Goal: Task Accomplishment & Management: Manage account settings

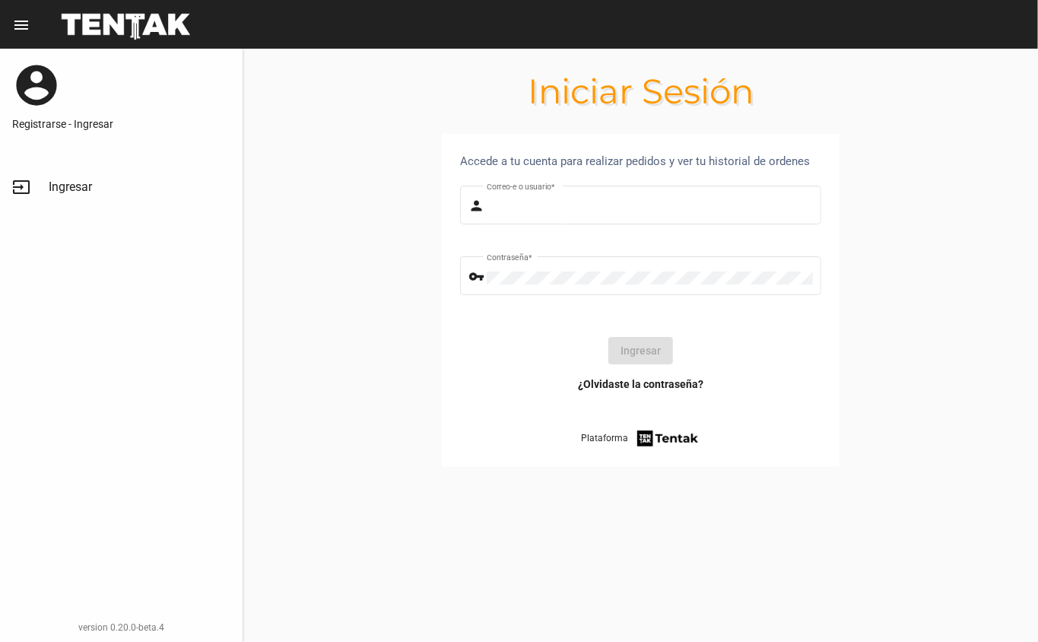
type input "[EMAIL_ADDRESS][DOMAIN_NAME]"
click at [627, 347] on button "Ingresar" at bounding box center [640, 350] width 65 height 27
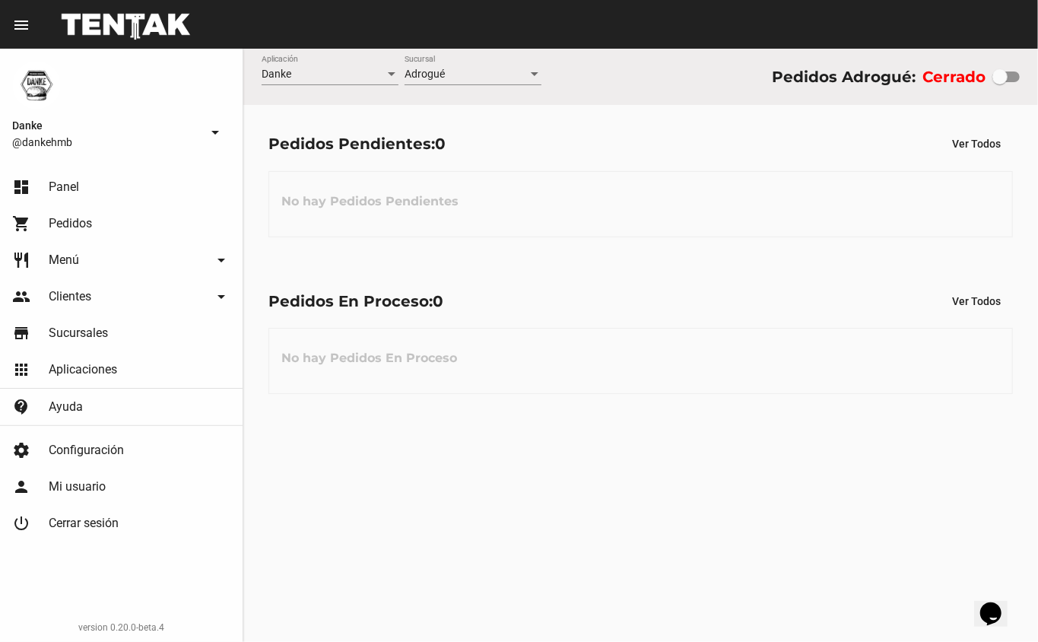
click at [53, 259] on span "Menú" at bounding box center [64, 259] width 30 height 15
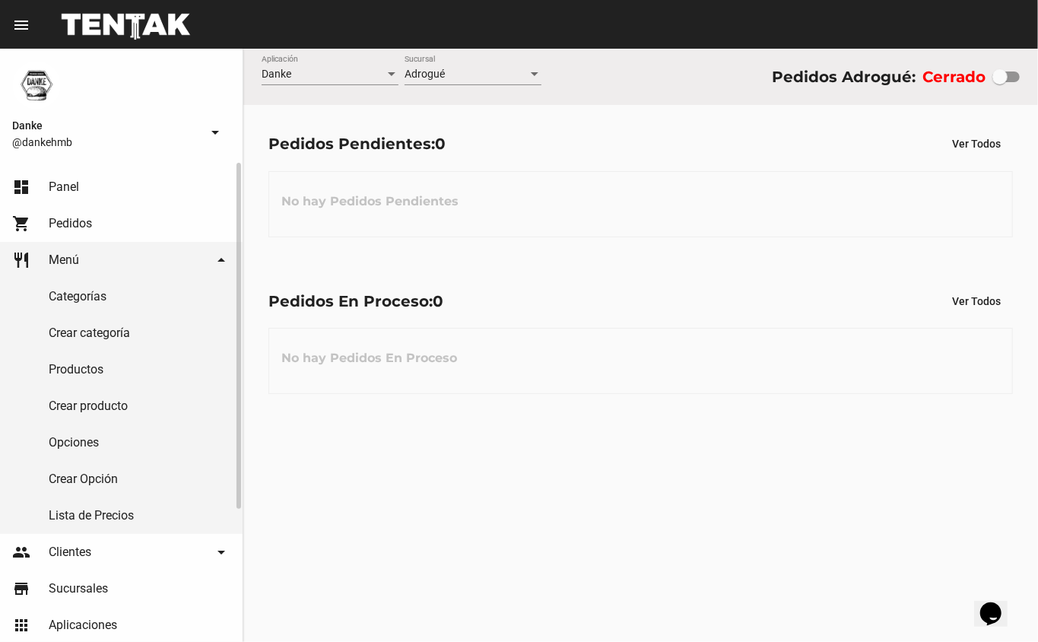
click at [68, 369] on link "Productos" at bounding box center [121, 369] width 243 height 37
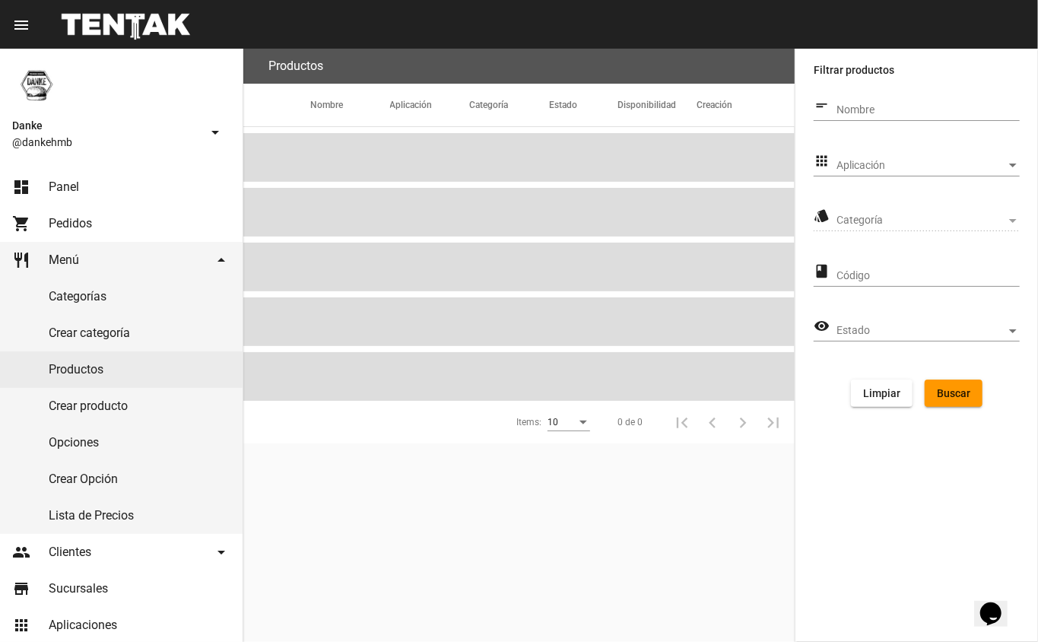
click at [871, 161] on span "Aplicación" at bounding box center [921, 166] width 170 height 12
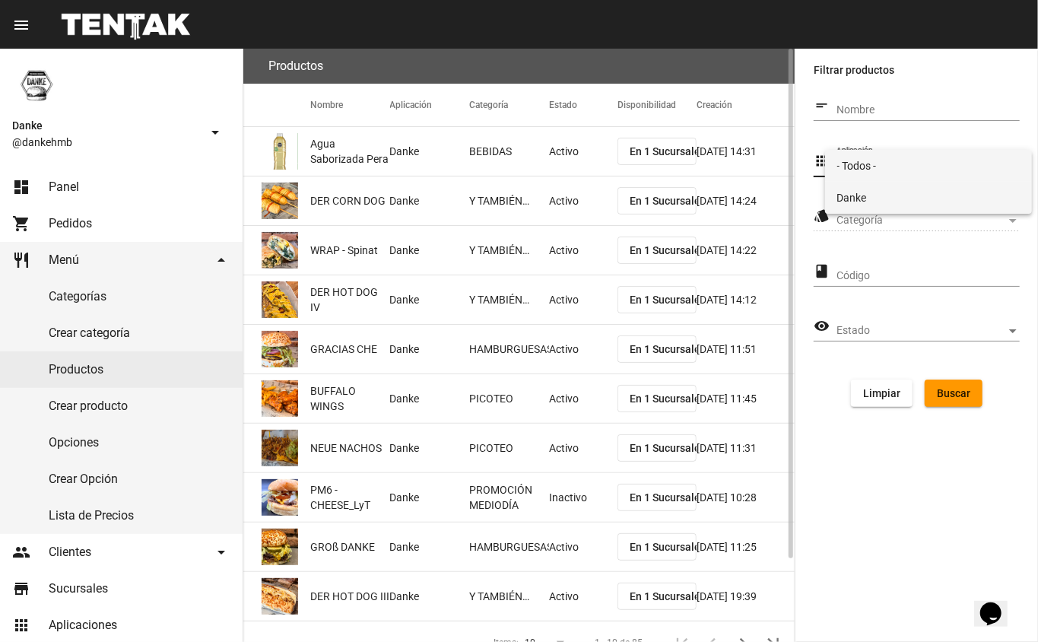
click at [849, 195] on span "Danke" at bounding box center [928, 198] width 183 height 32
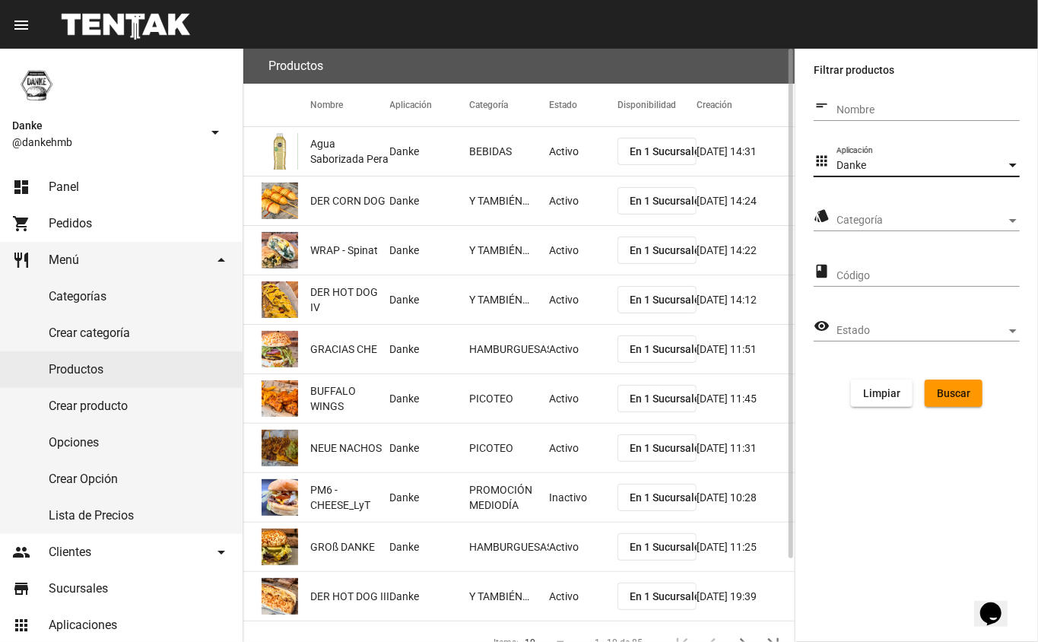
click at [946, 220] on span "Categoría" at bounding box center [921, 220] width 170 height 12
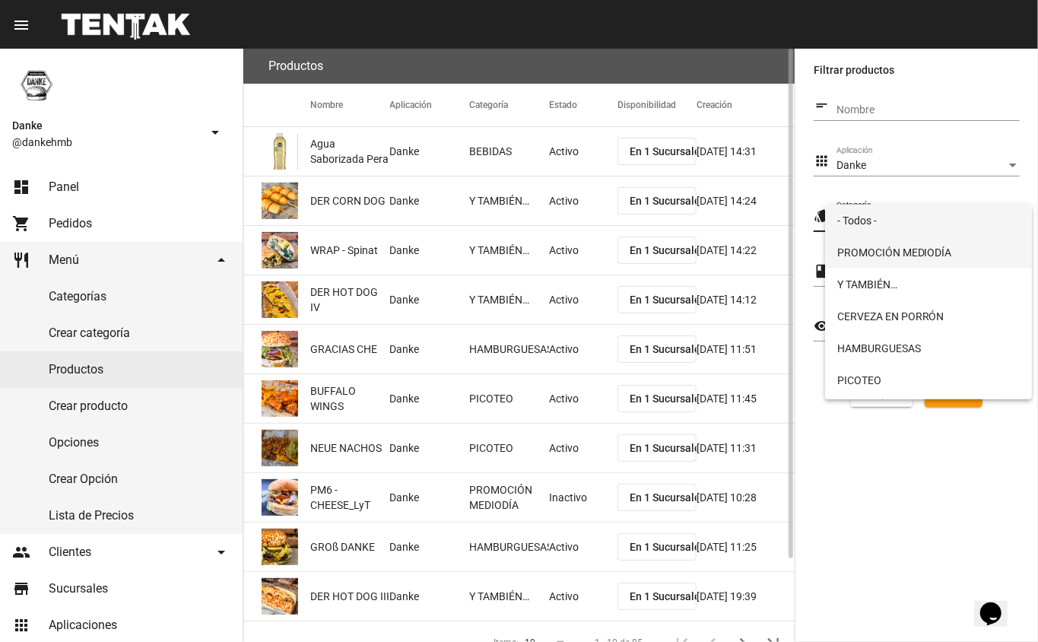
click at [916, 250] on span "PROMOCIÓN MEDIODÍA" at bounding box center [928, 252] width 183 height 32
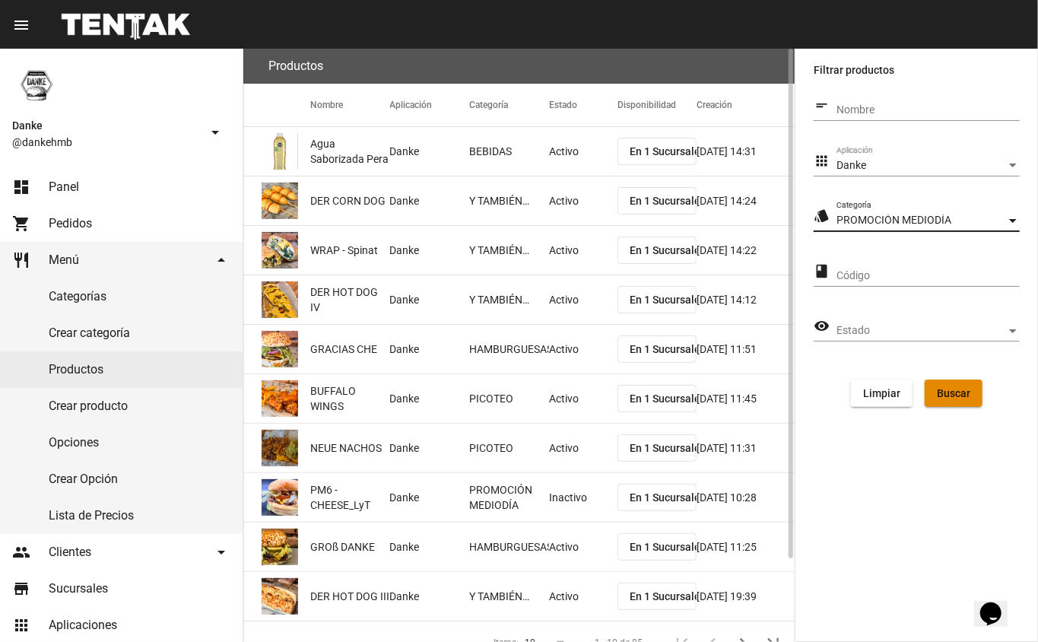
click at [946, 391] on span "Buscar" at bounding box center [953, 393] width 33 height 12
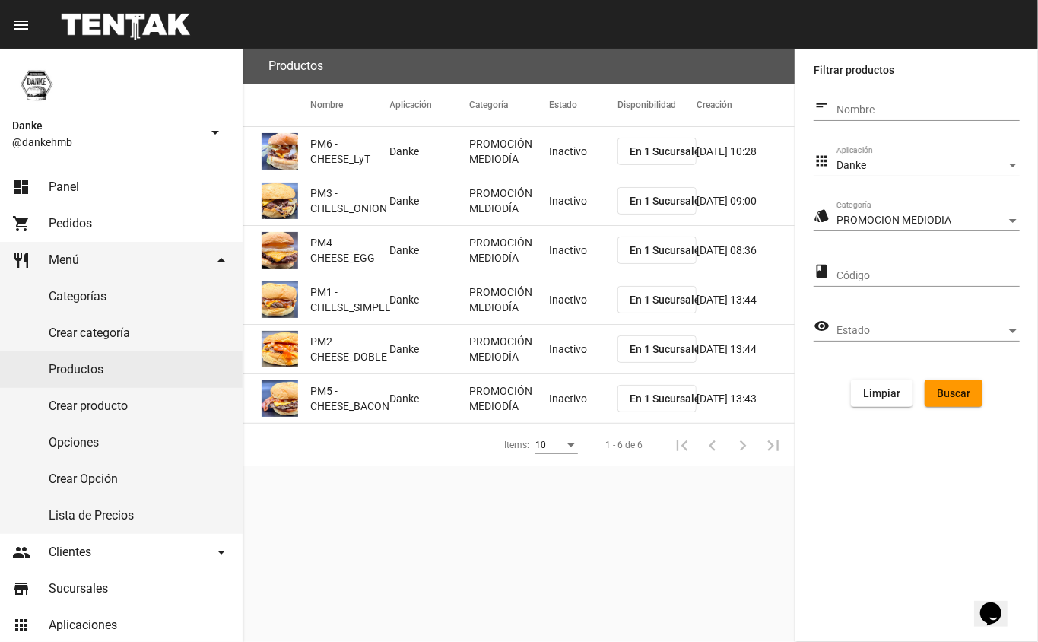
click at [557, 158] on mat-cell "Inactivo" at bounding box center [583, 151] width 68 height 49
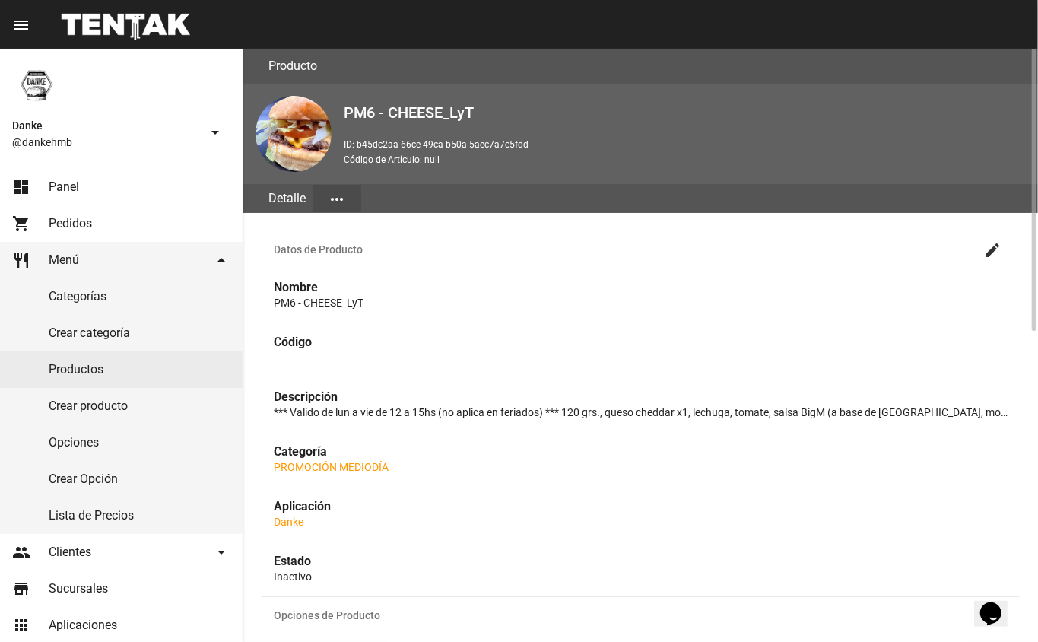
click at [995, 248] on mat-icon "create" at bounding box center [992, 250] width 18 height 18
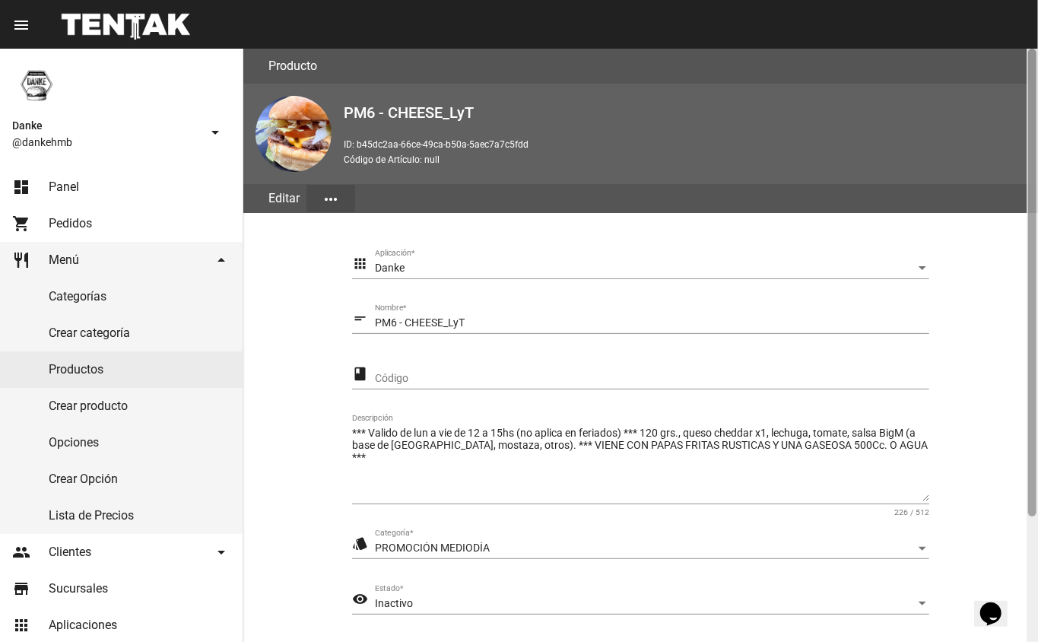
click at [1027, 508] on div at bounding box center [1032, 345] width 11 height 593
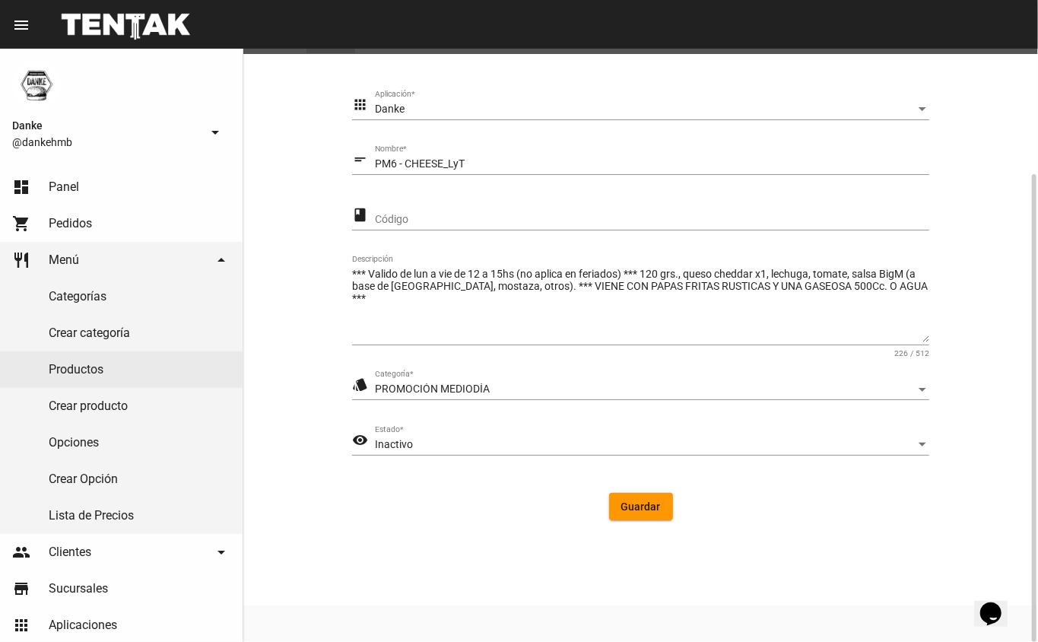
click at [429, 439] on div "Inactivo" at bounding box center [645, 445] width 541 height 12
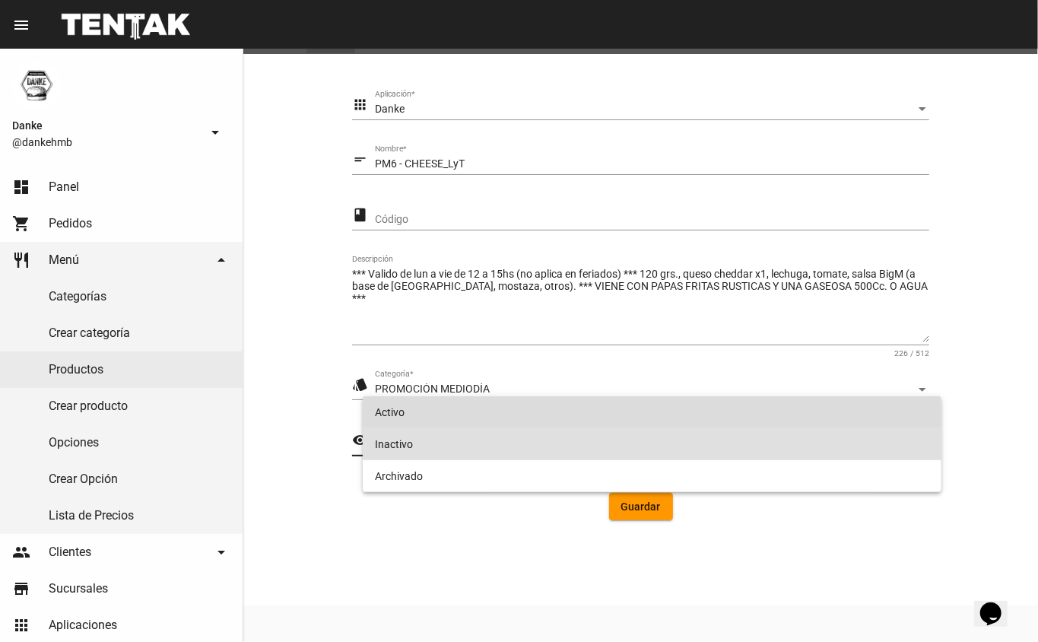
click at [393, 399] on span "Activo" at bounding box center [652, 412] width 555 height 32
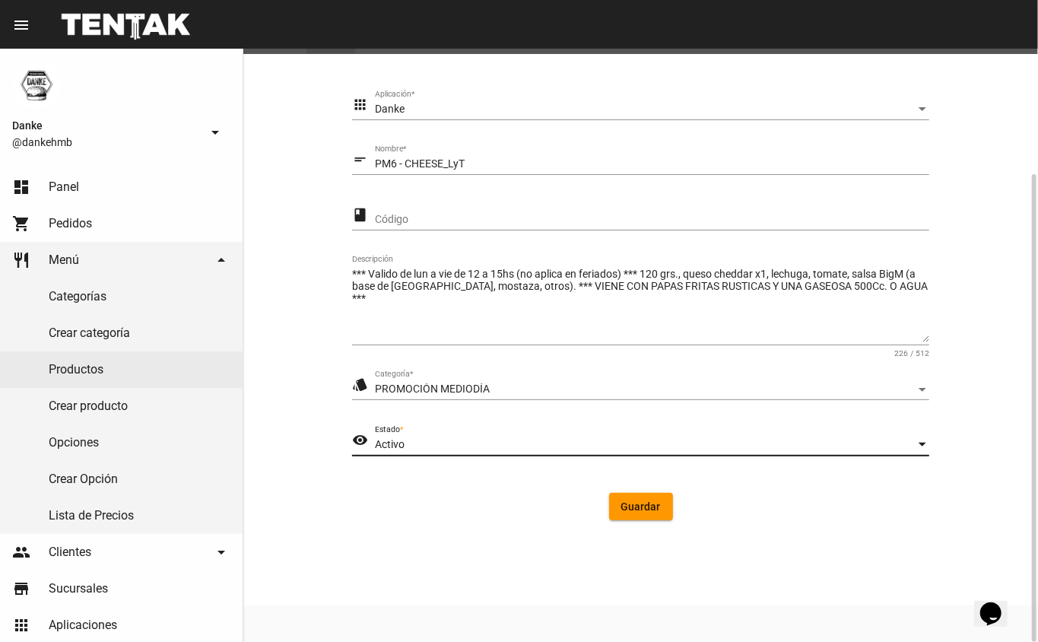
click at [636, 506] on span "Guardar" at bounding box center [641, 506] width 40 height 12
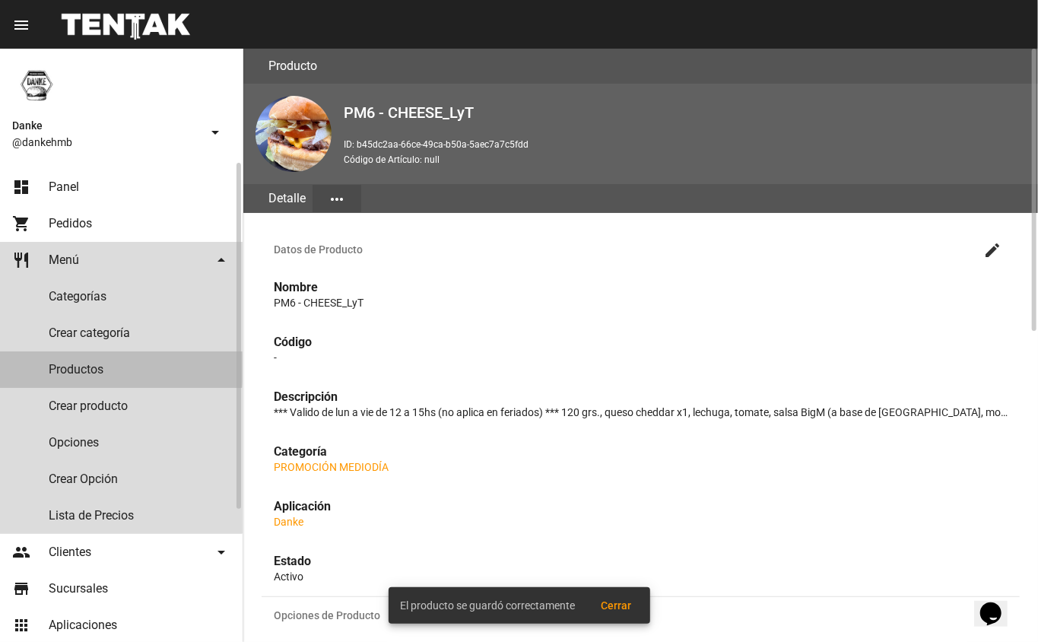
click at [92, 368] on link "Productos" at bounding box center [121, 369] width 243 height 37
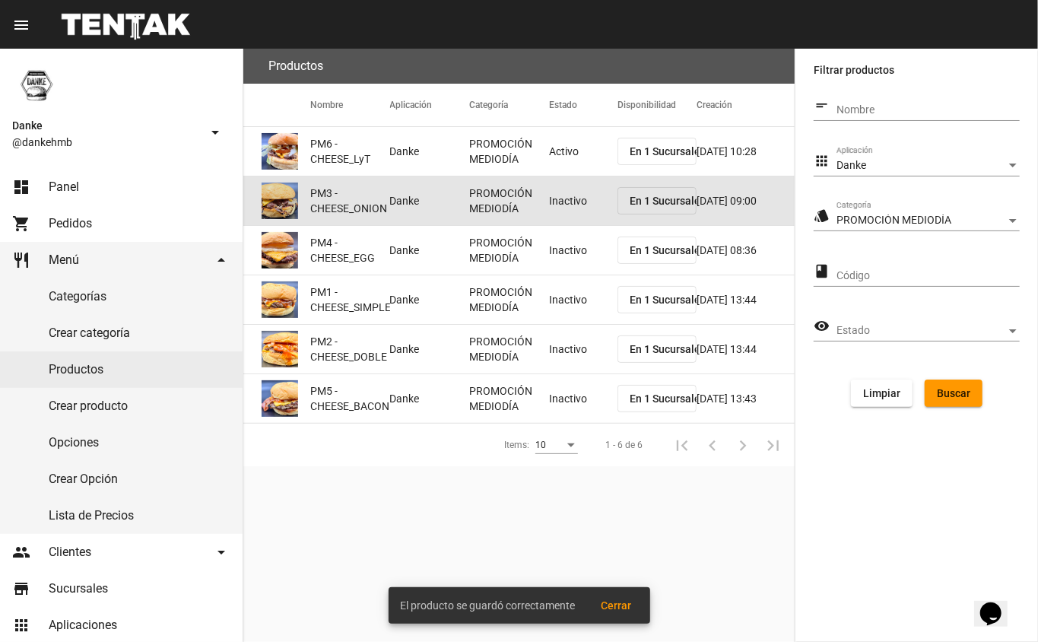
click at [576, 193] on mat-cell "Inactivo" at bounding box center [583, 200] width 68 height 49
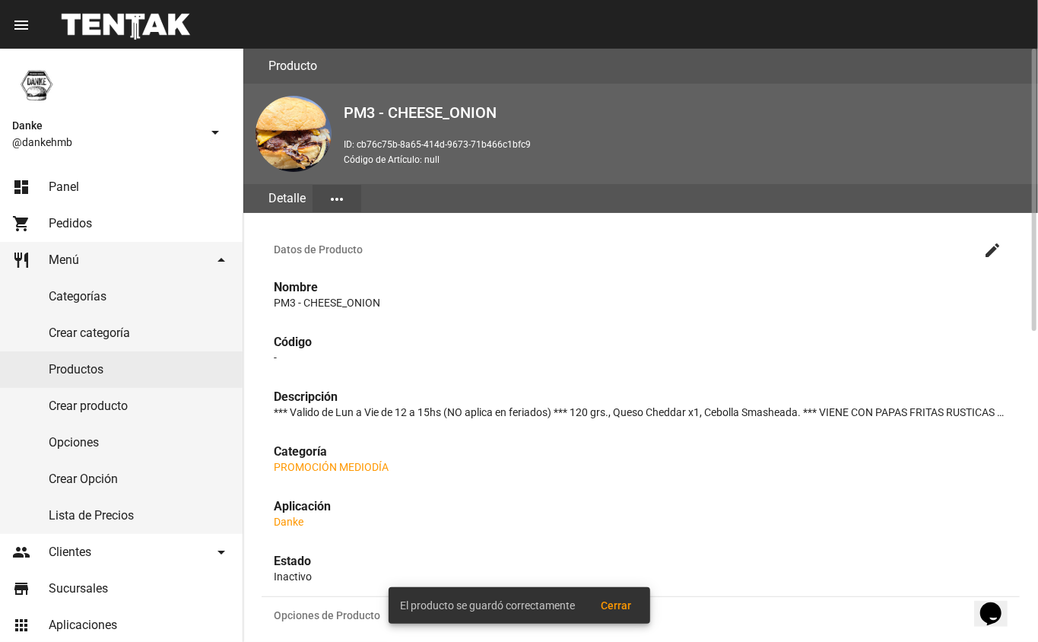
click at [995, 248] on mat-icon "create" at bounding box center [992, 250] width 18 height 18
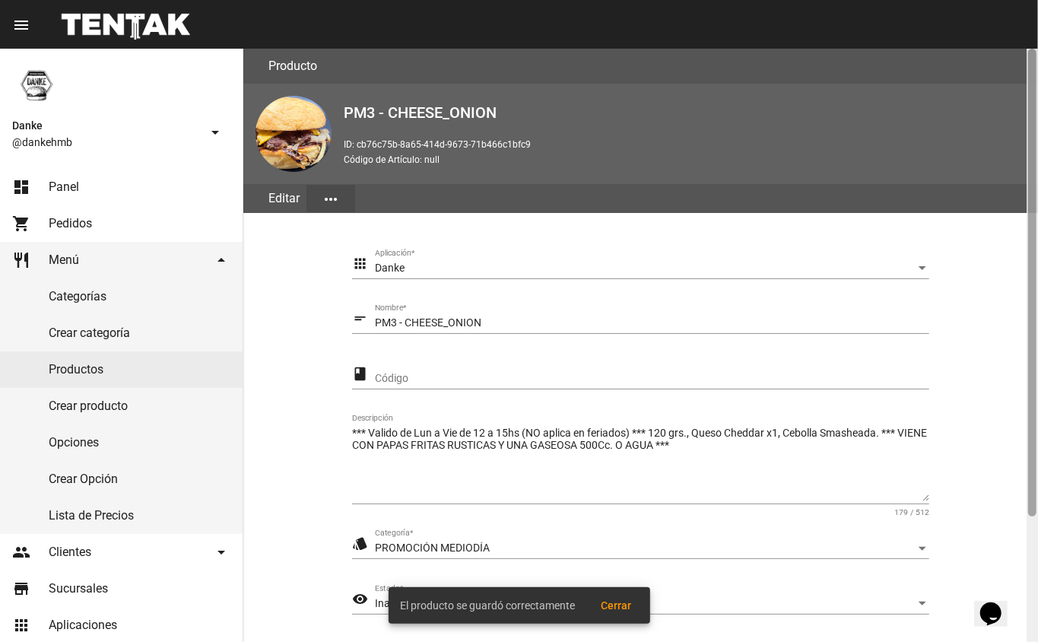
click at [1027, 552] on div at bounding box center [1032, 345] width 11 height 593
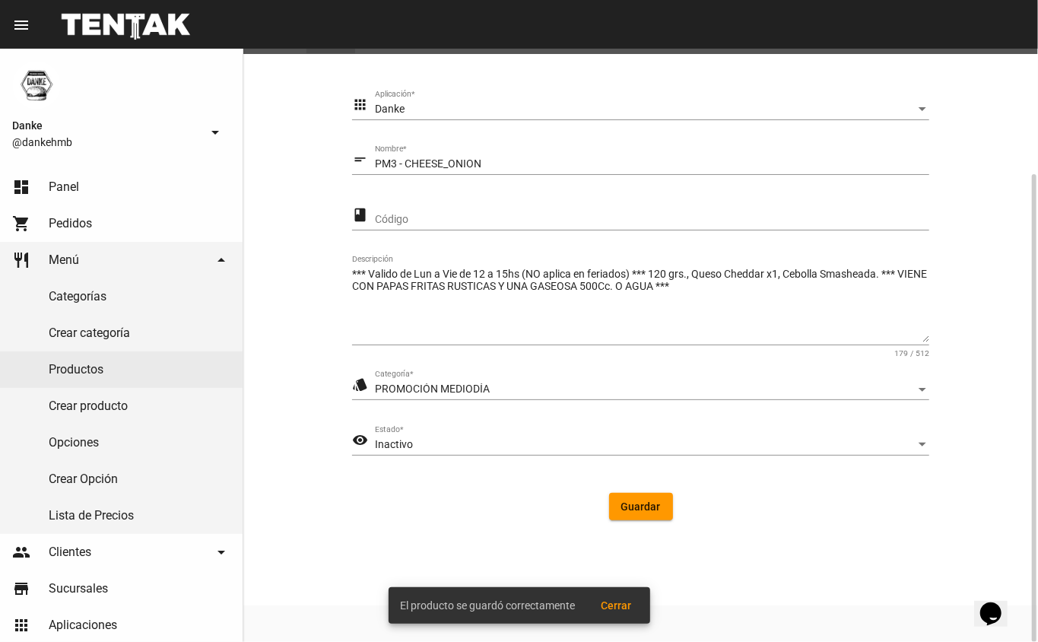
click at [388, 436] on div "Inactivo Estado *" at bounding box center [652, 441] width 554 height 30
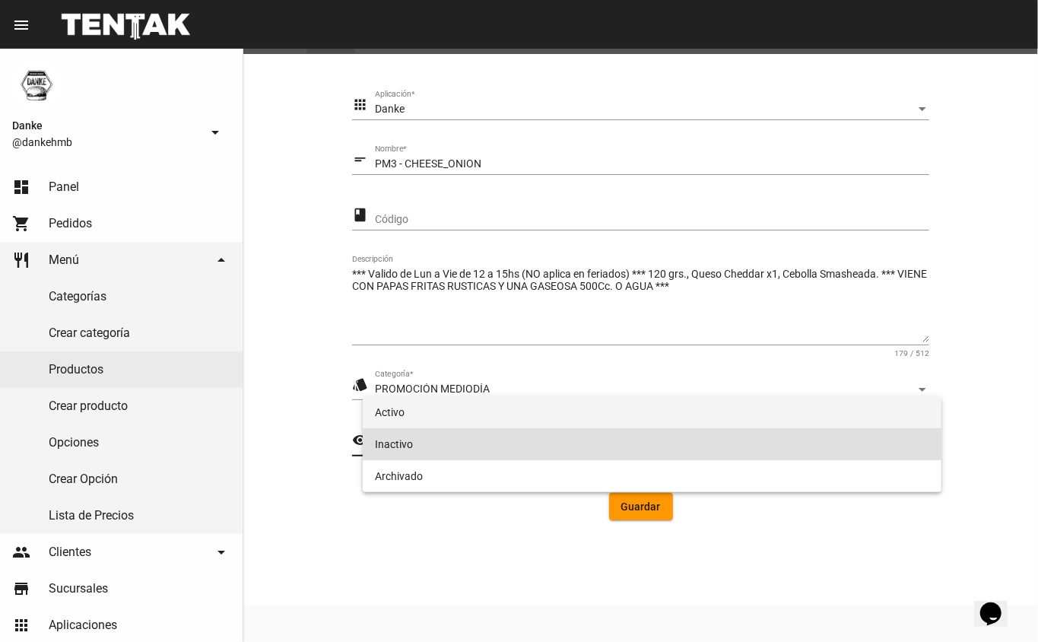
click at [388, 411] on span "Activo" at bounding box center [652, 412] width 555 height 32
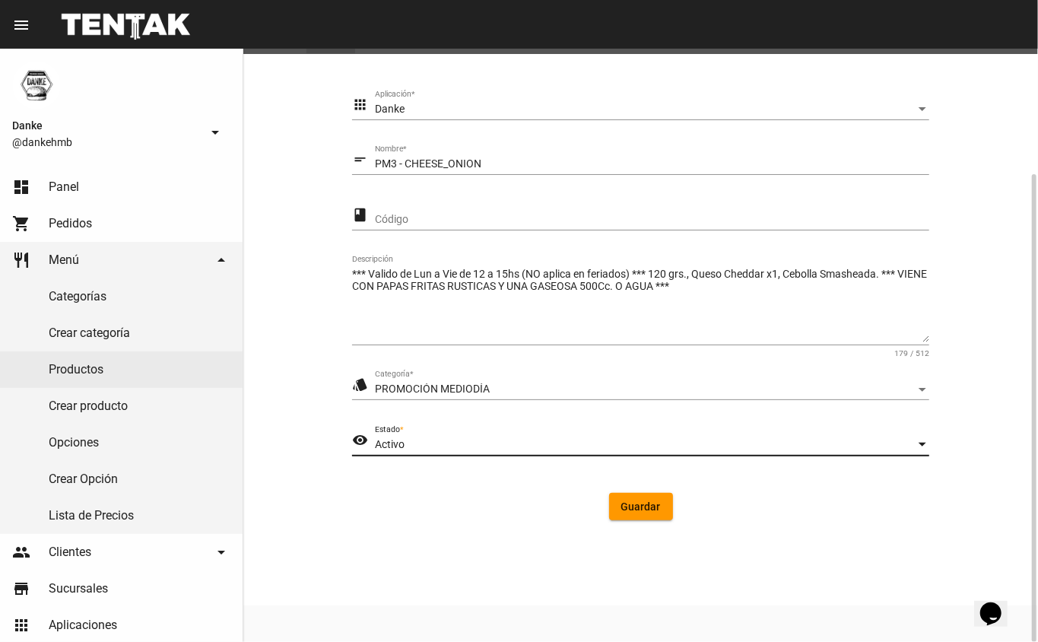
click at [628, 506] on span "Guardar" at bounding box center [641, 506] width 40 height 12
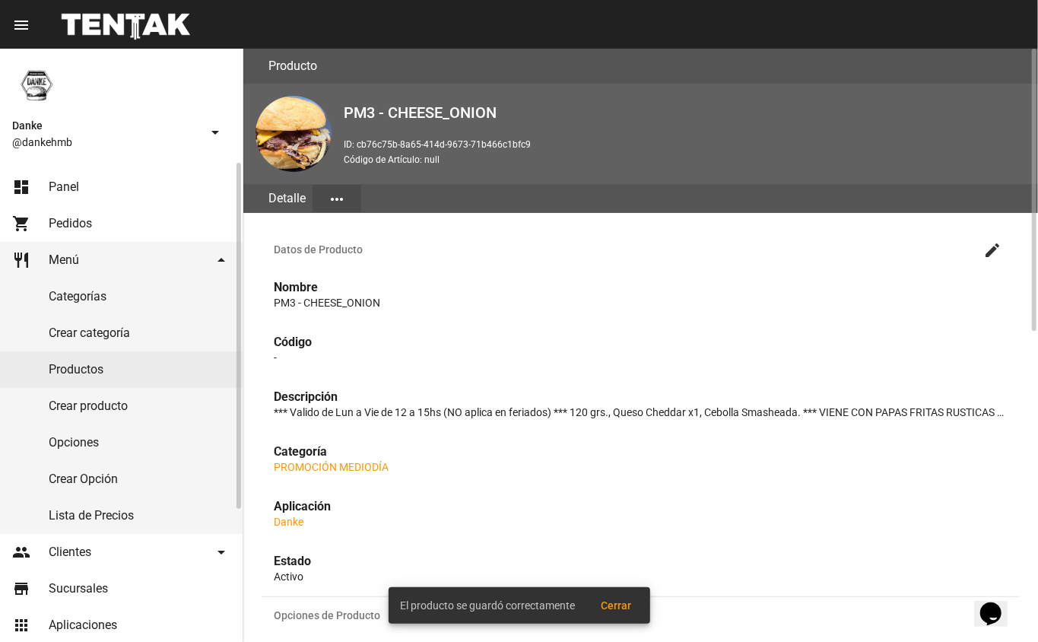
click at [93, 369] on link "Productos" at bounding box center [121, 369] width 243 height 37
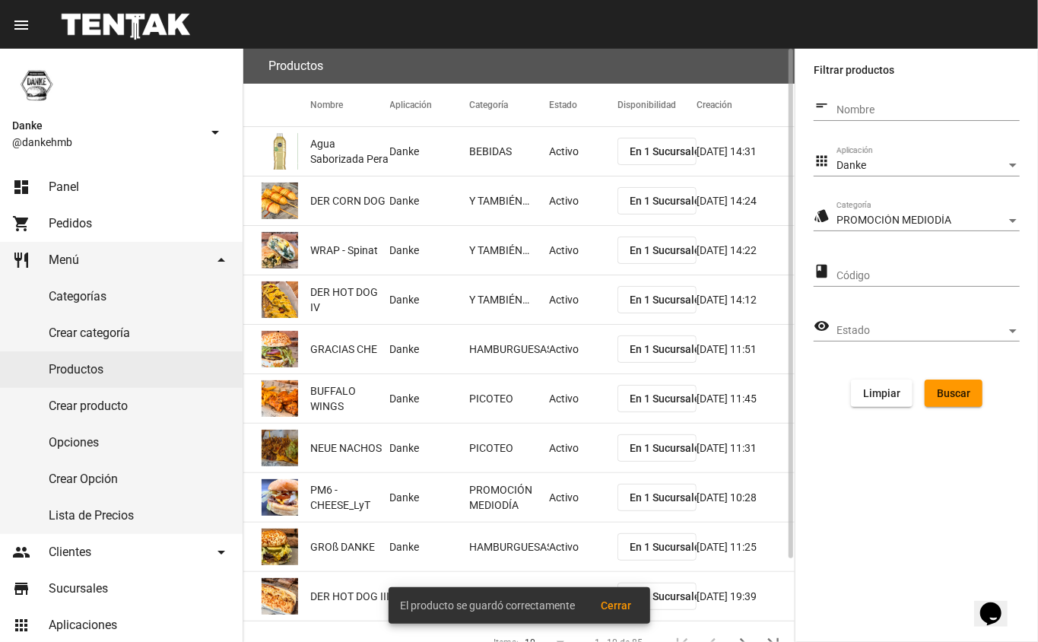
click at [941, 387] on span "Buscar" at bounding box center [953, 393] width 33 height 12
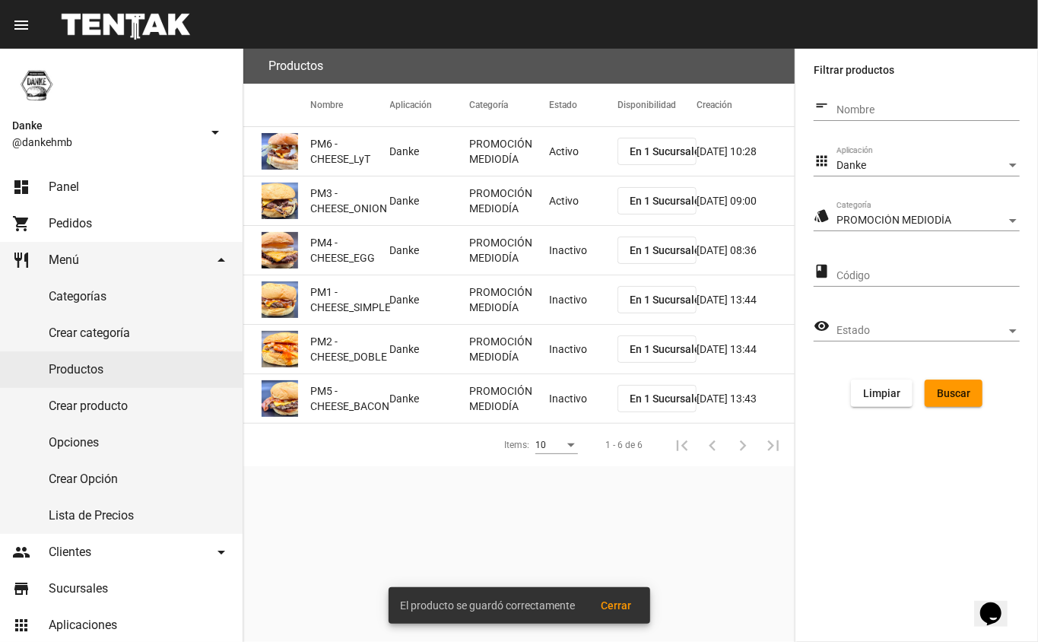
click at [567, 254] on mat-cell "Inactivo" at bounding box center [583, 250] width 68 height 49
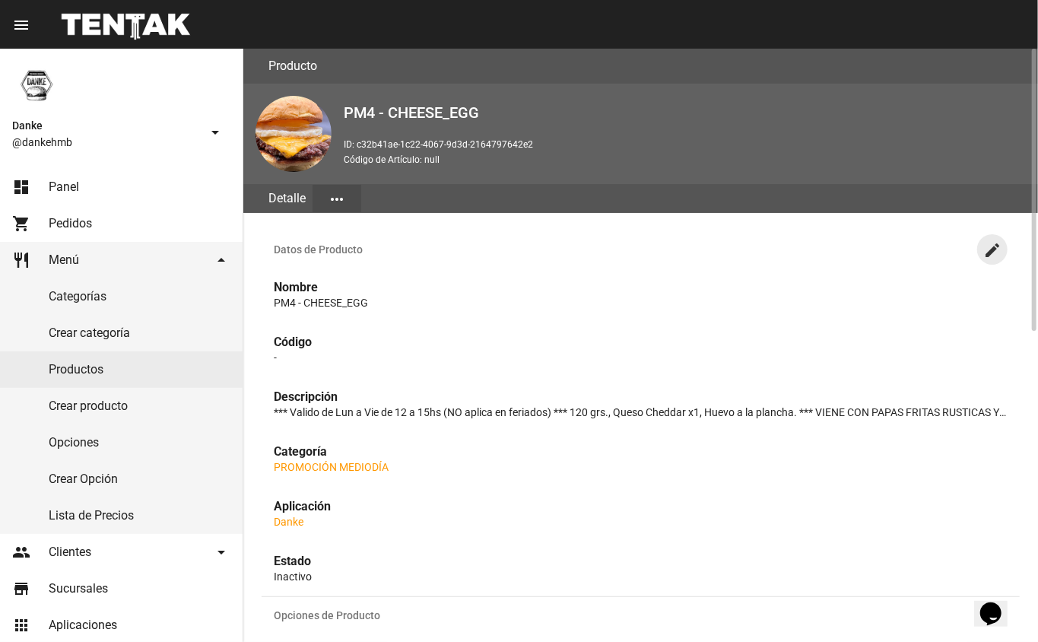
click at [992, 246] on mat-icon "create" at bounding box center [992, 250] width 18 height 18
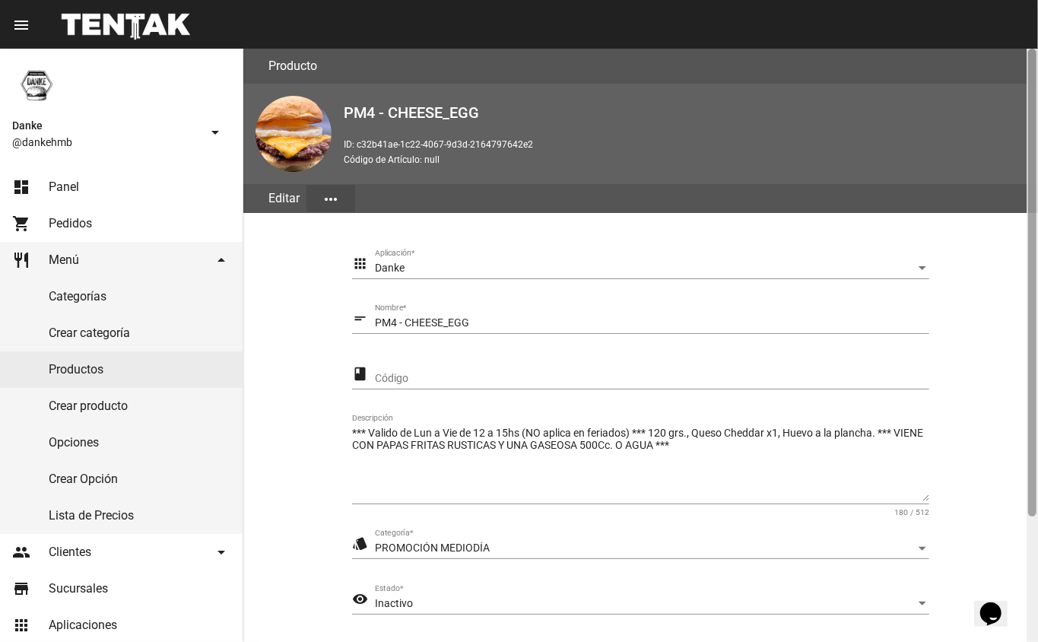
click at [1027, 569] on div at bounding box center [1032, 345] width 11 height 593
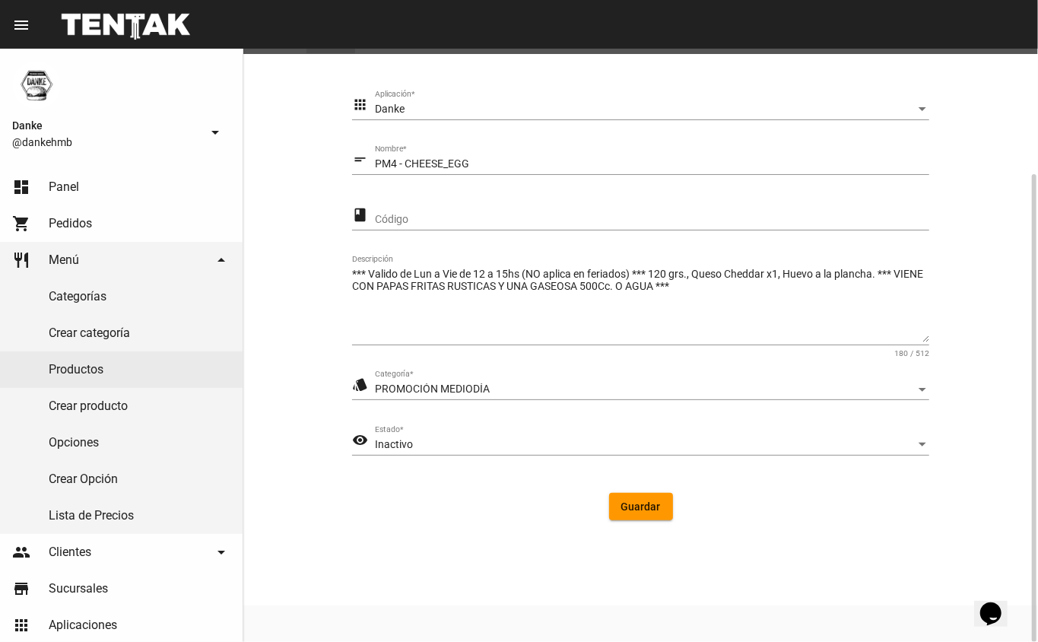
click at [387, 436] on div "Inactivo Estado *" at bounding box center [652, 441] width 554 height 30
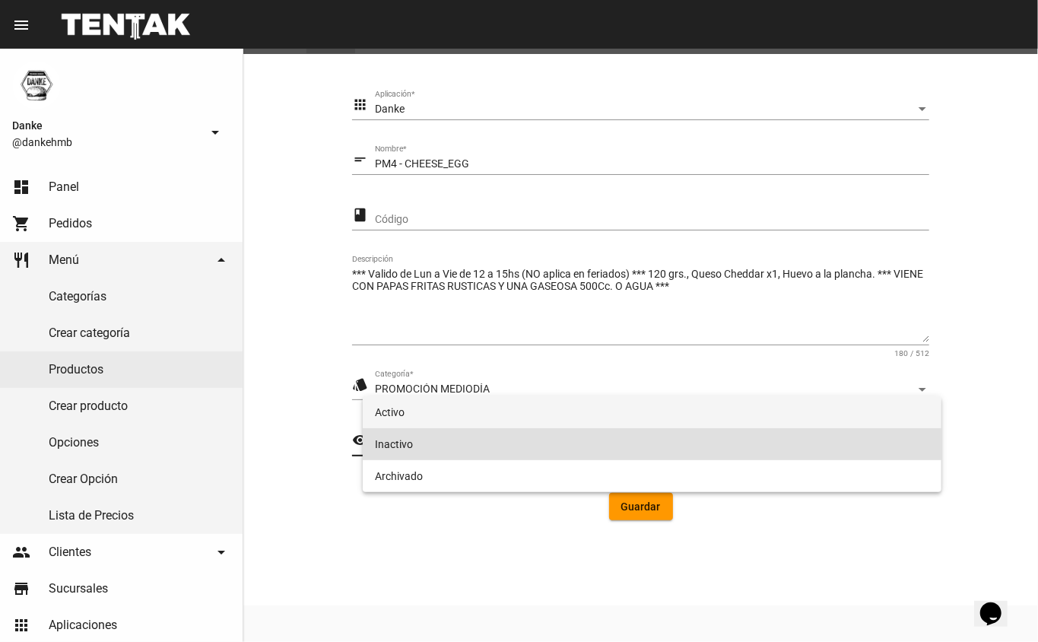
click at [392, 409] on span "Activo" at bounding box center [652, 412] width 555 height 32
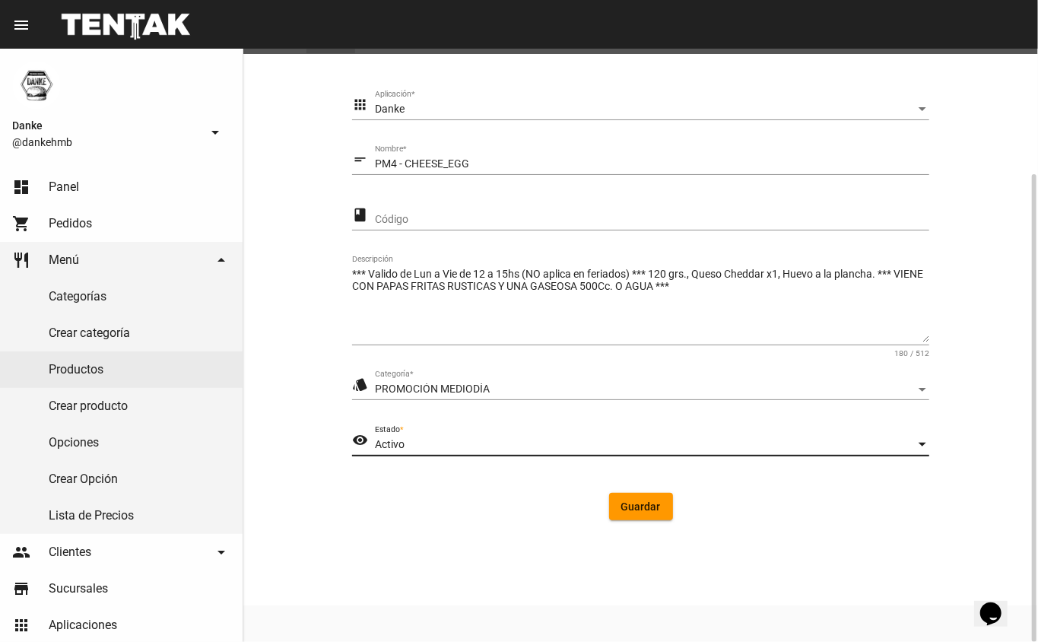
click at [636, 509] on span "Guardar" at bounding box center [641, 506] width 40 height 12
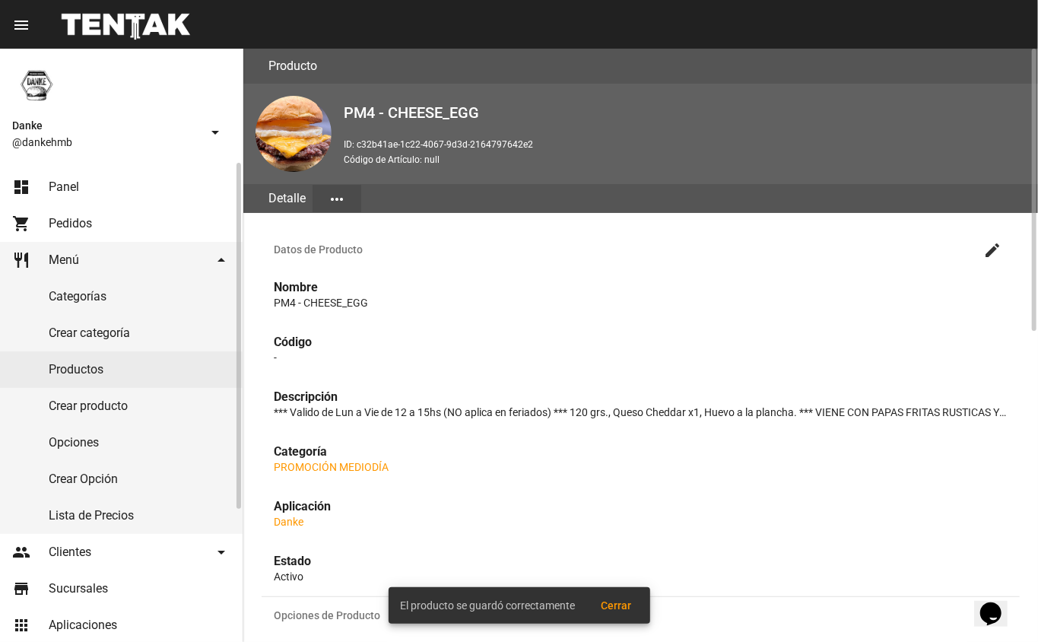
click at [88, 366] on link "Productos" at bounding box center [121, 369] width 243 height 37
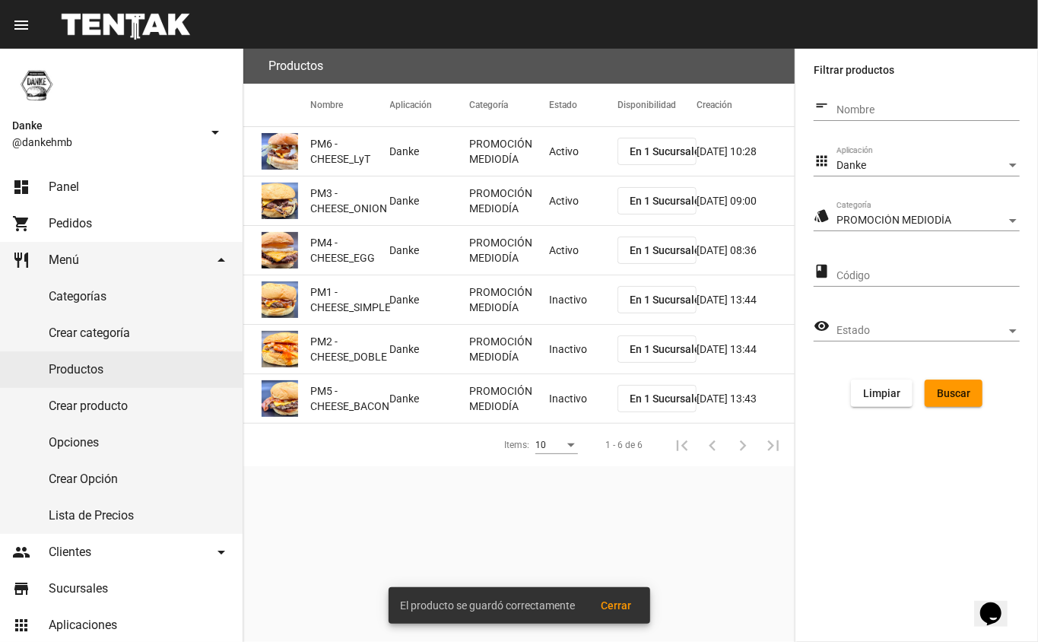
click at [582, 302] on mat-cell "Inactivo" at bounding box center [583, 299] width 68 height 49
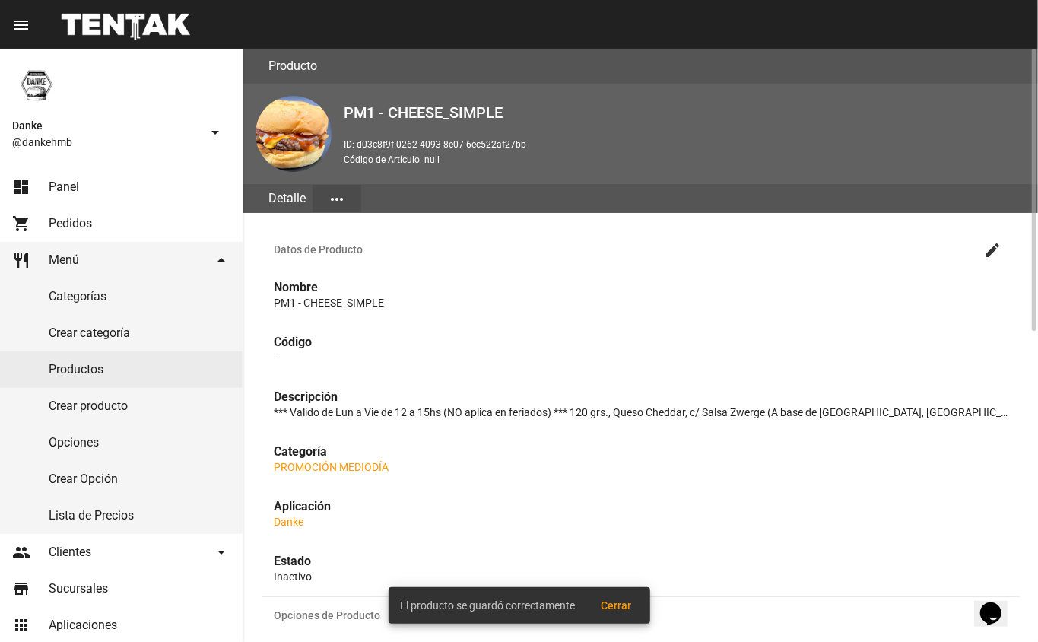
click at [995, 251] on mat-icon "create" at bounding box center [992, 250] width 18 height 18
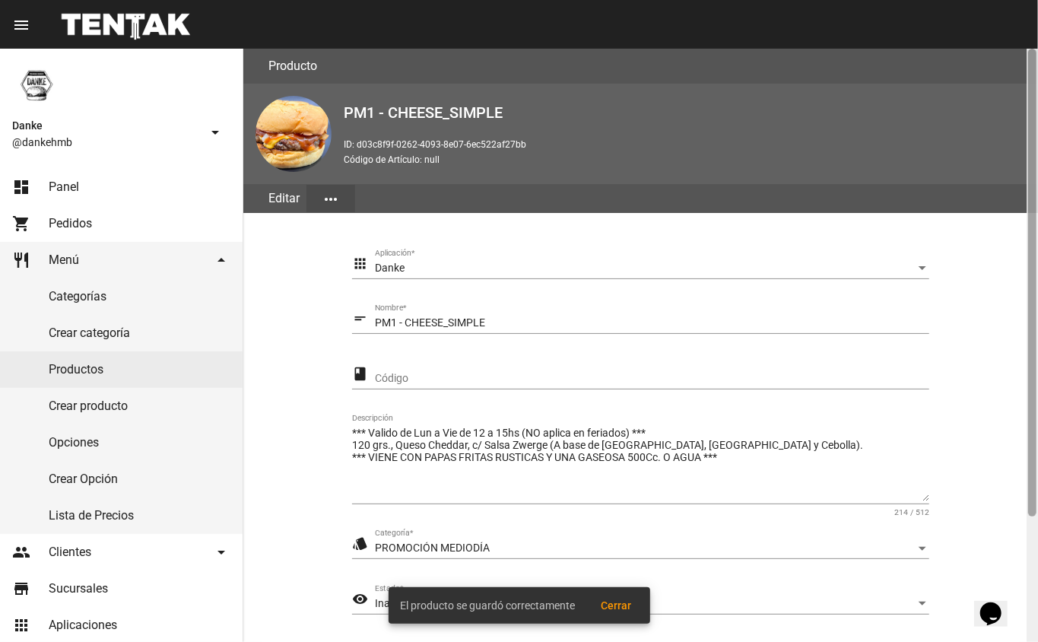
click at [1034, 487] on div at bounding box center [1032, 283] width 8 height 468
click at [1032, 555] on div at bounding box center [1032, 345] width 11 height 593
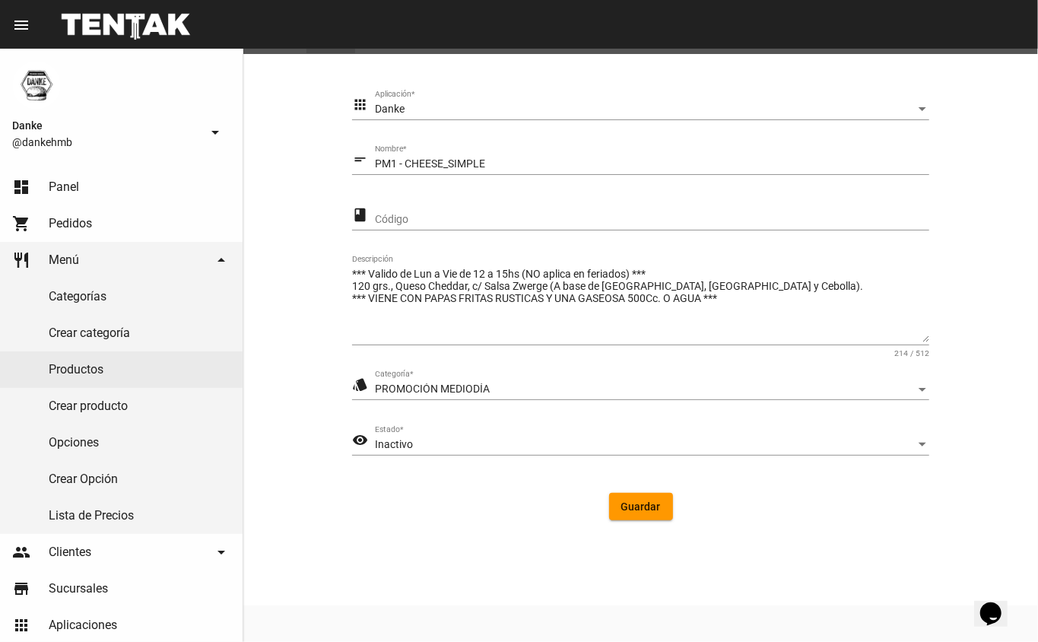
click at [385, 441] on span "Inactivo" at bounding box center [394, 444] width 38 height 12
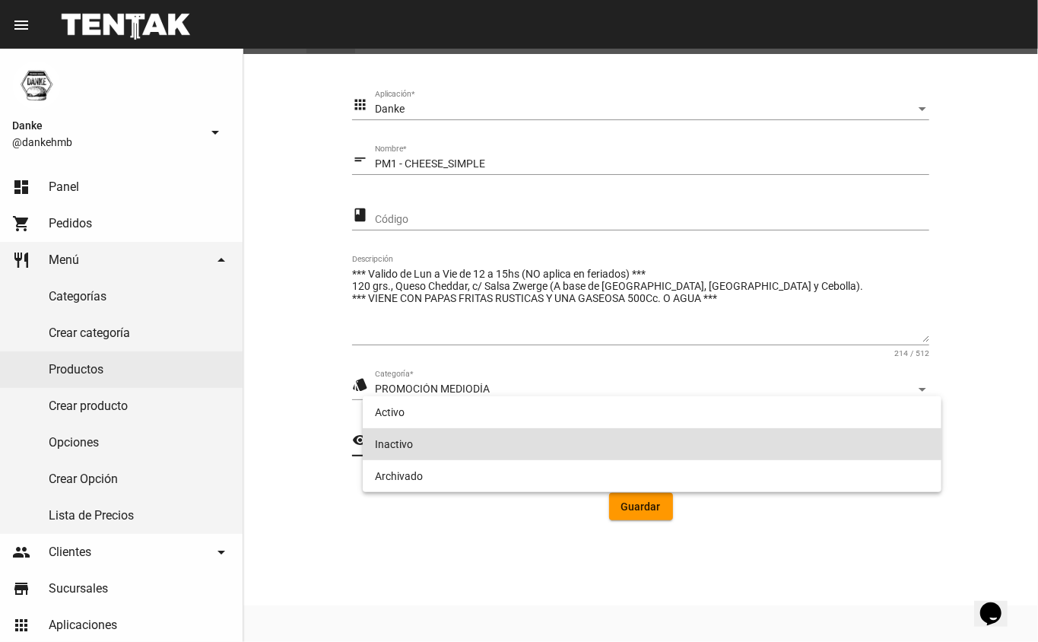
click at [384, 393] on div at bounding box center [519, 321] width 1038 height 642
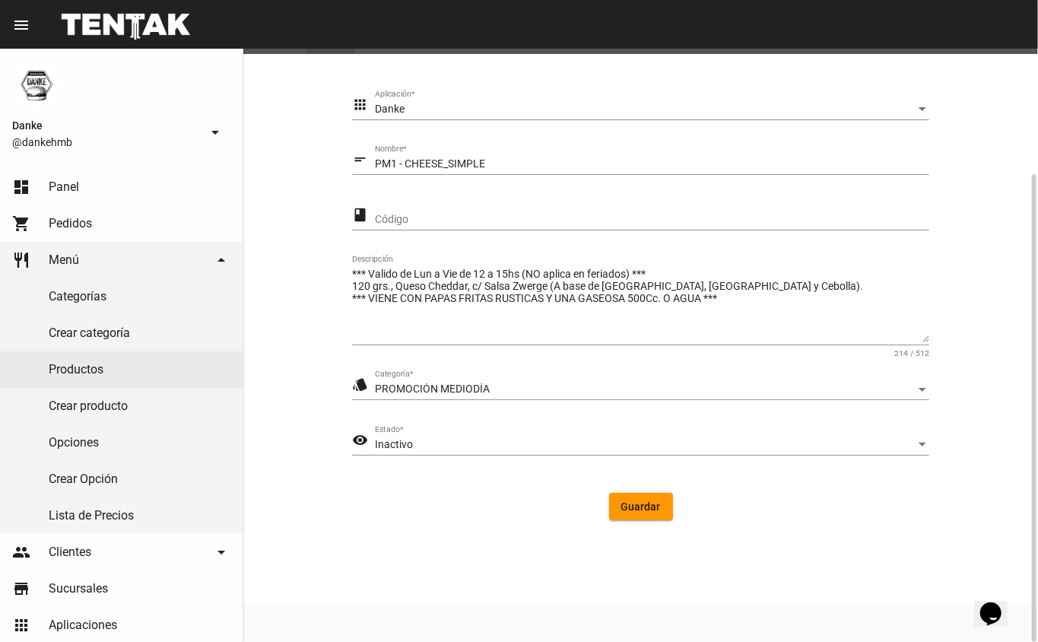
click at [402, 444] on span "Inactivo" at bounding box center [394, 444] width 38 height 12
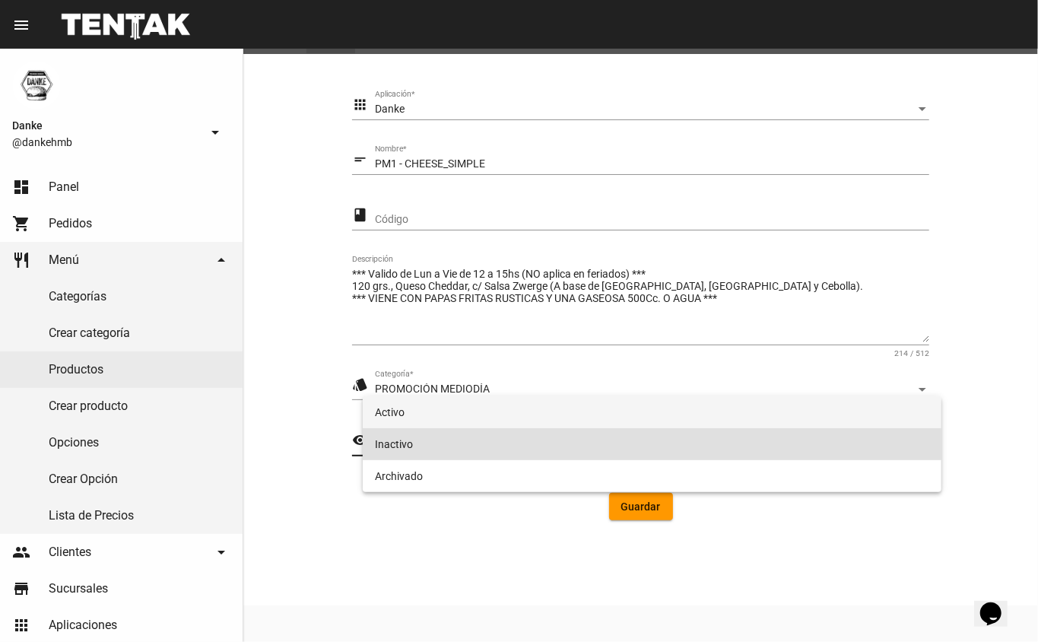
click at [397, 417] on span "Activo" at bounding box center [652, 412] width 555 height 32
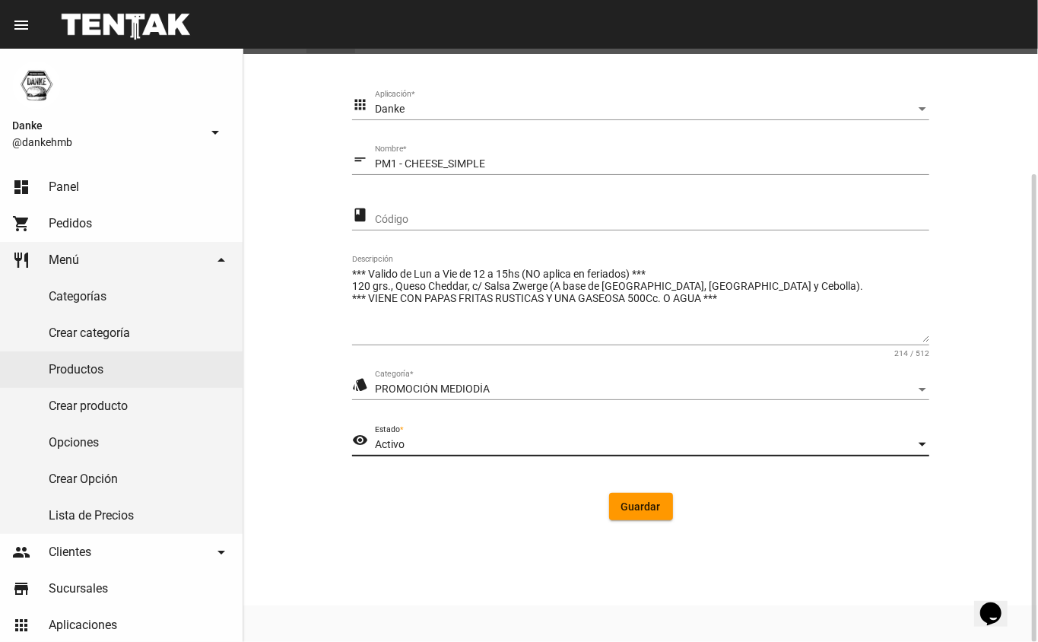
click at [627, 511] on span "Guardar" at bounding box center [641, 506] width 40 height 12
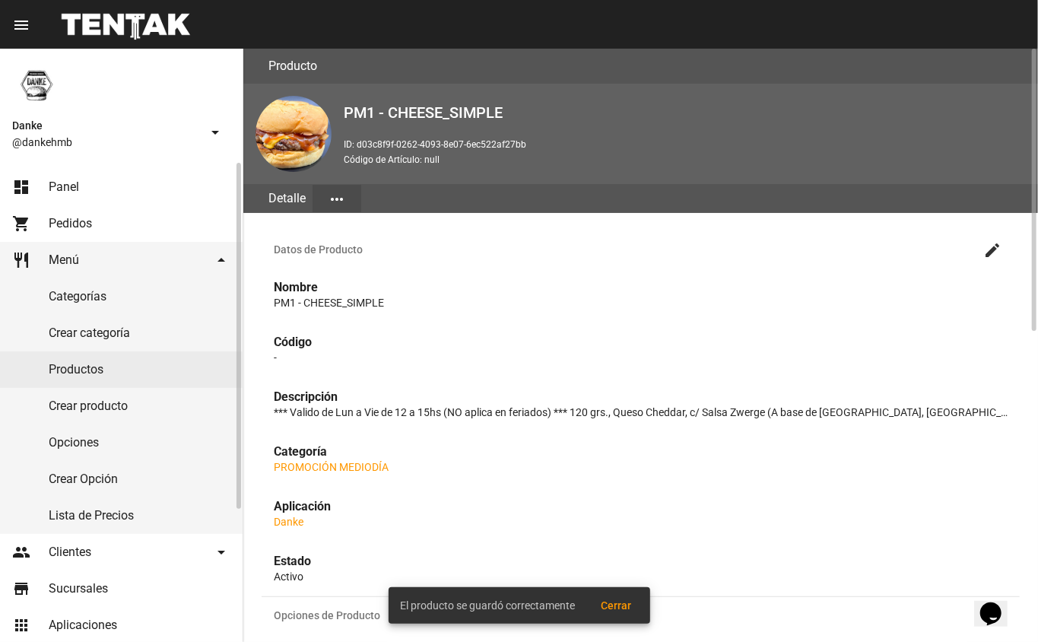
click at [70, 368] on link "Productos" at bounding box center [121, 369] width 243 height 37
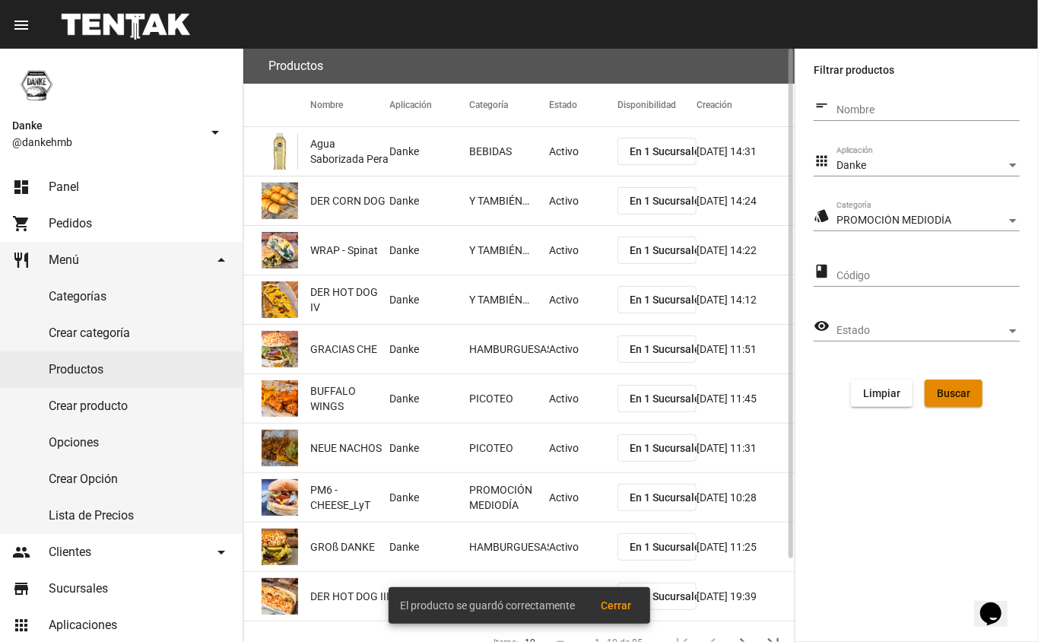
click at [938, 388] on span "Buscar" at bounding box center [953, 393] width 33 height 12
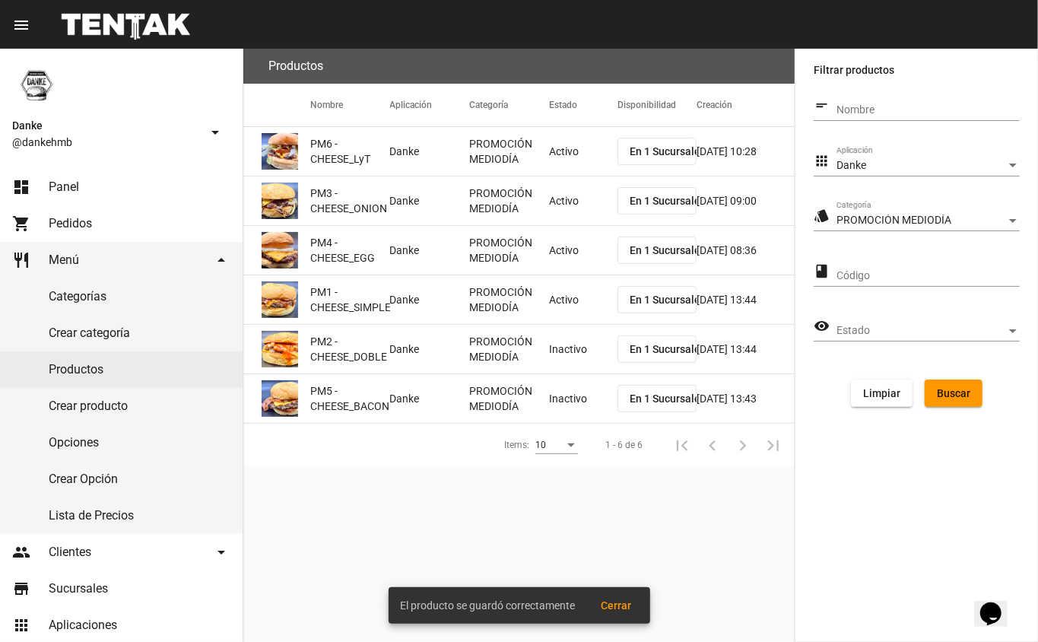
click at [557, 344] on mat-cell "Inactivo" at bounding box center [583, 349] width 68 height 49
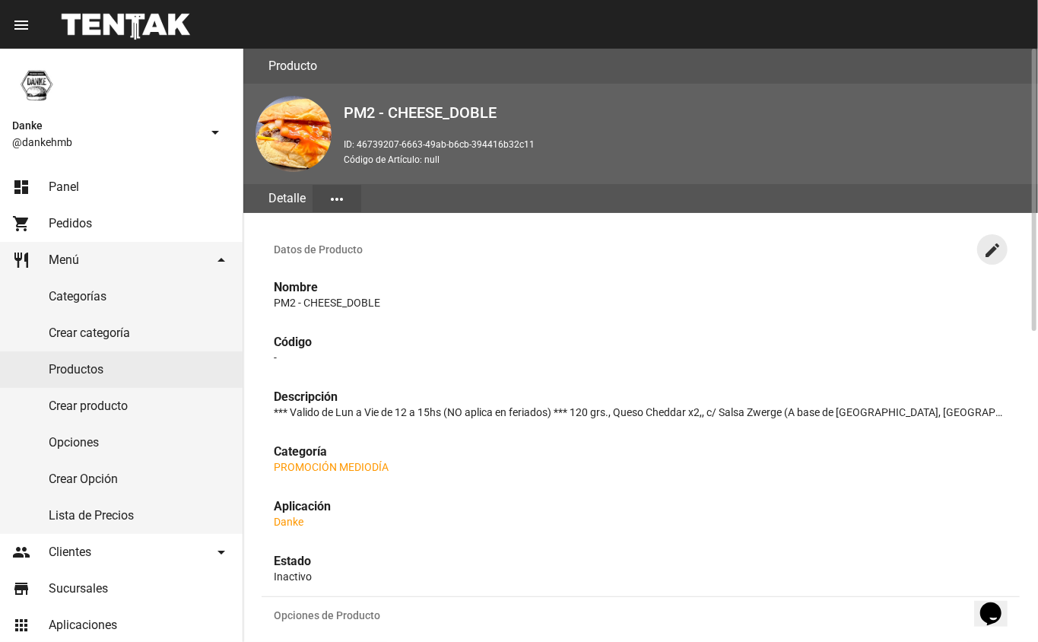
click at [989, 244] on mat-icon "create" at bounding box center [992, 250] width 18 height 18
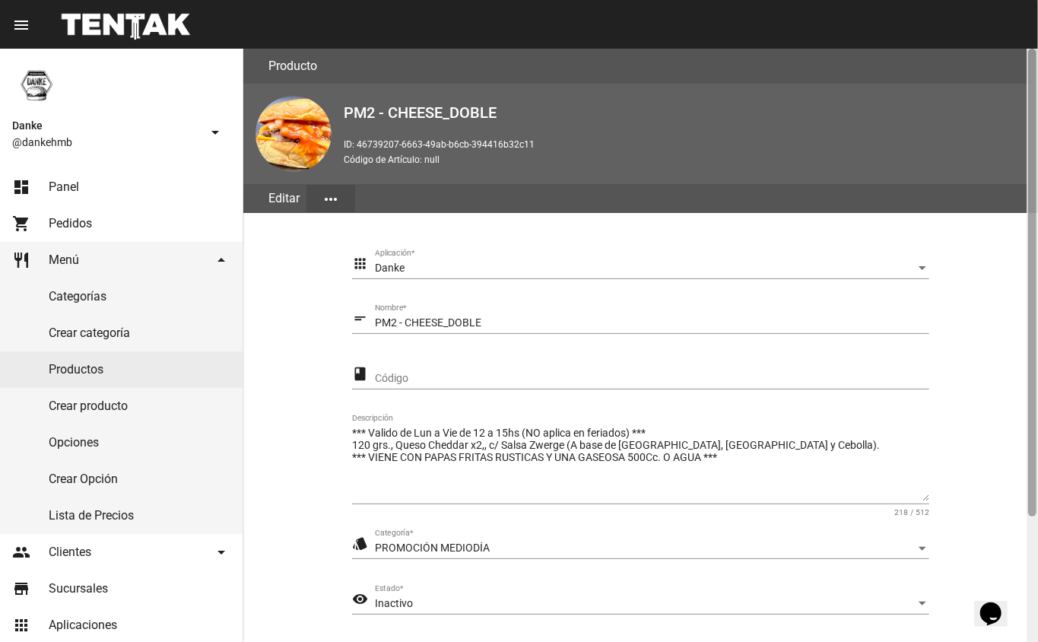
click at [1028, 545] on div at bounding box center [1032, 345] width 11 height 593
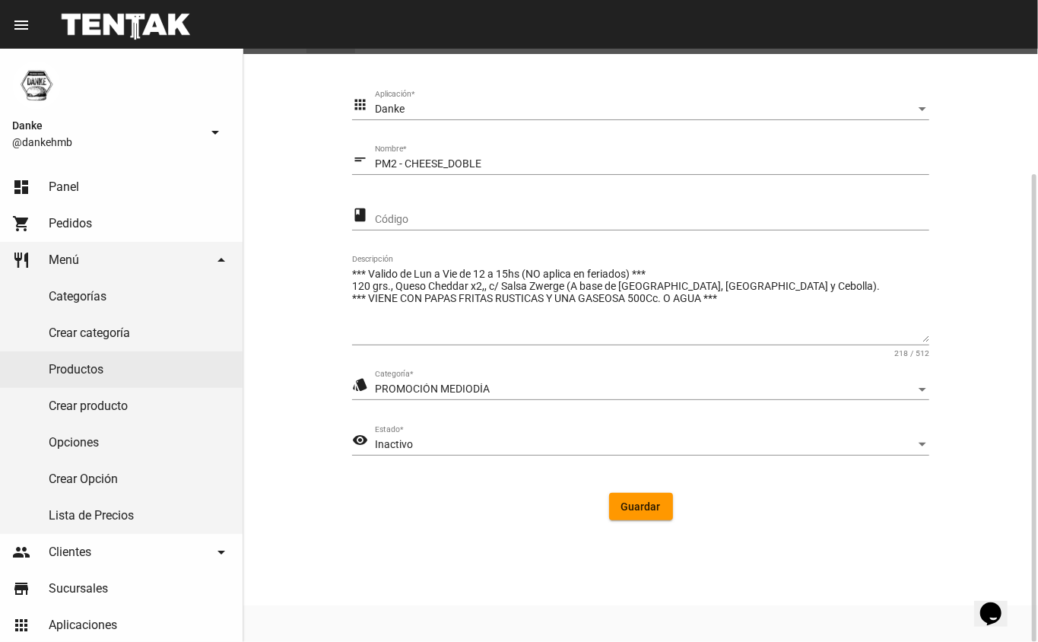
click at [469, 443] on div "Inactivo" at bounding box center [645, 445] width 541 height 12
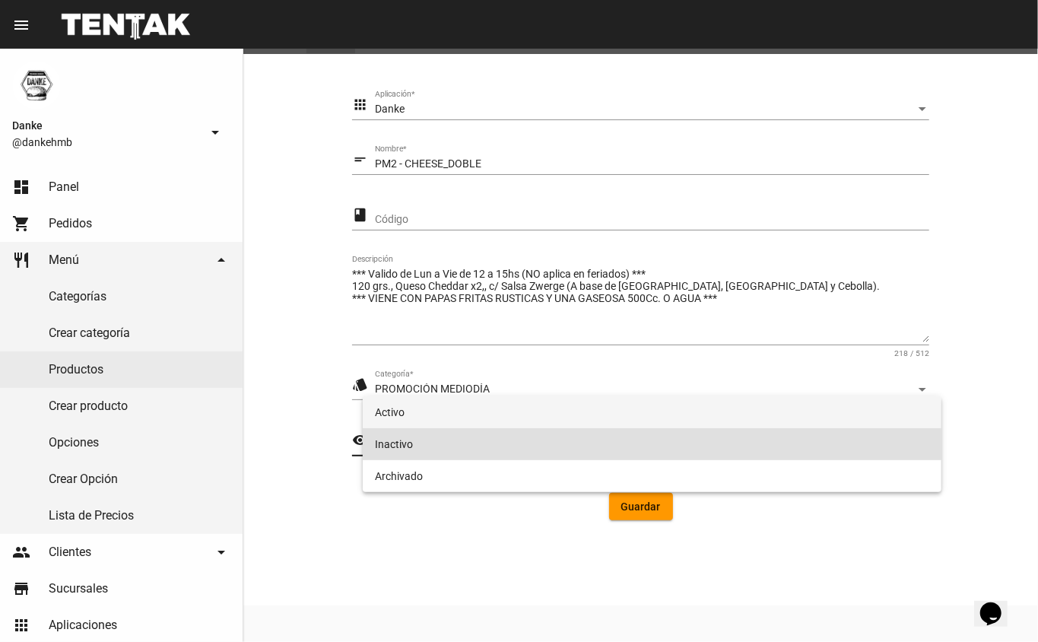
click at [503, 409] on span "Activo" at bounding box center [652, 412] width 555 height 32
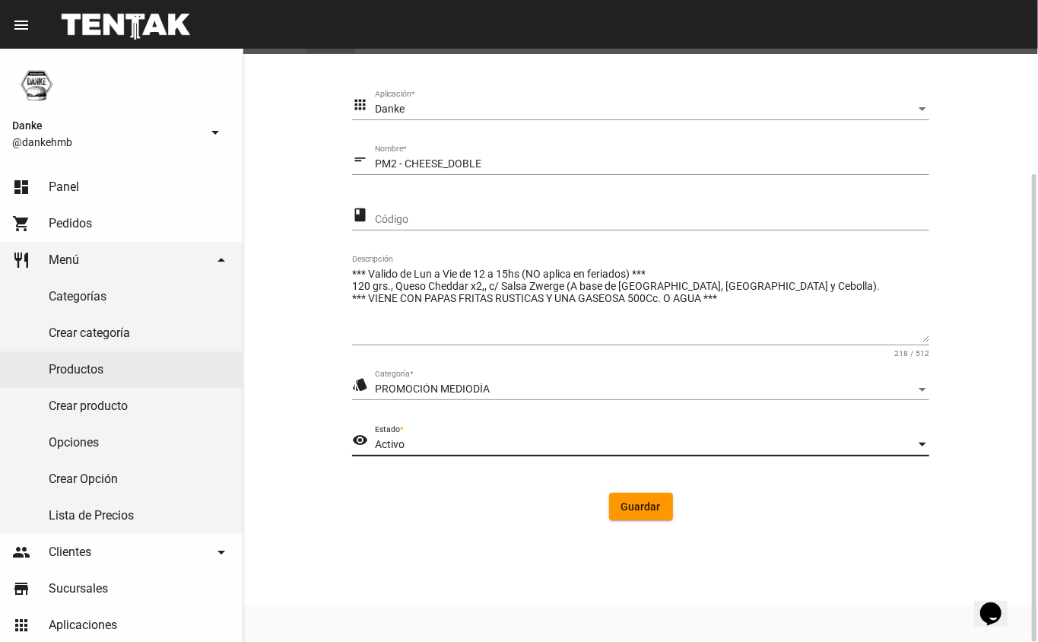
click at [609, 503] on button "Guardar" at bounding box center [641, 506] width 64 height 27
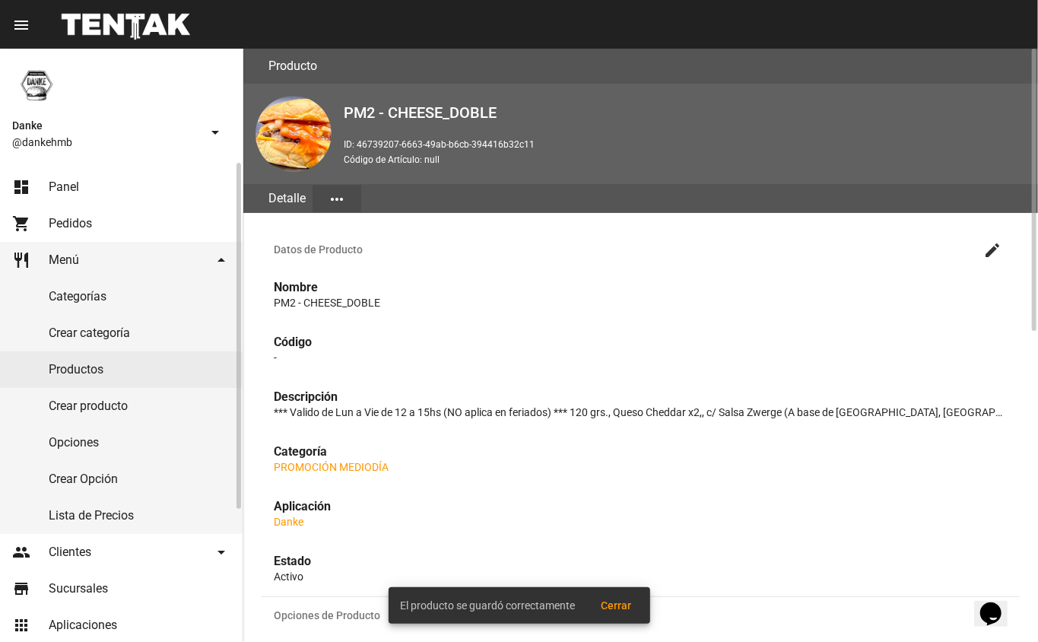
click at [64, 369] on link "Productos" at bounding box center [121, 369] width 243 height 37
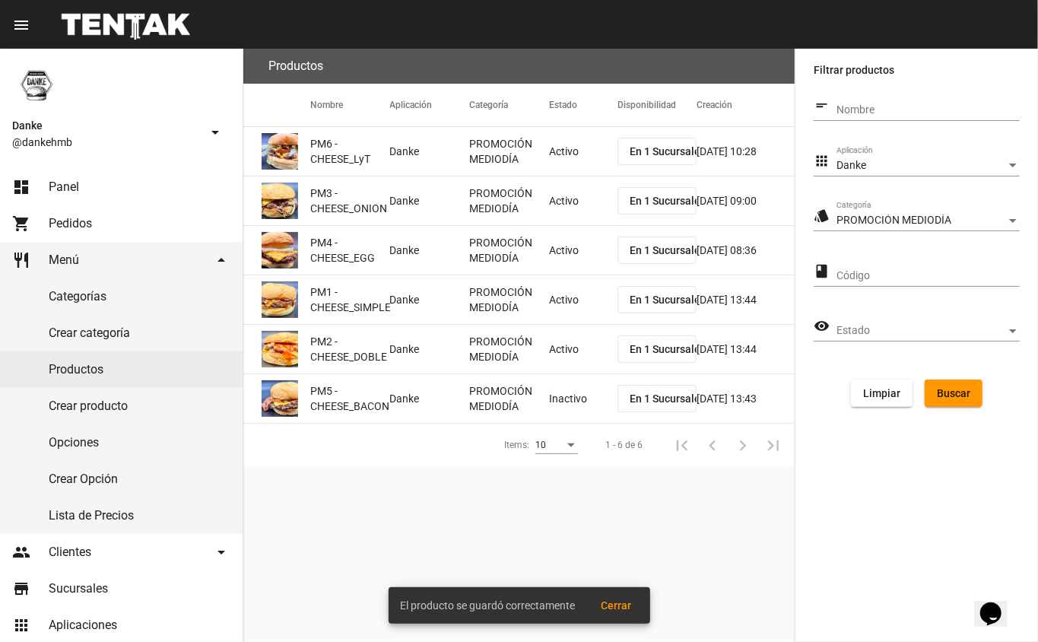
click at [591, 391] on mat-cell "Inactivo" at bounding box center [583, 398] width 68 height 49
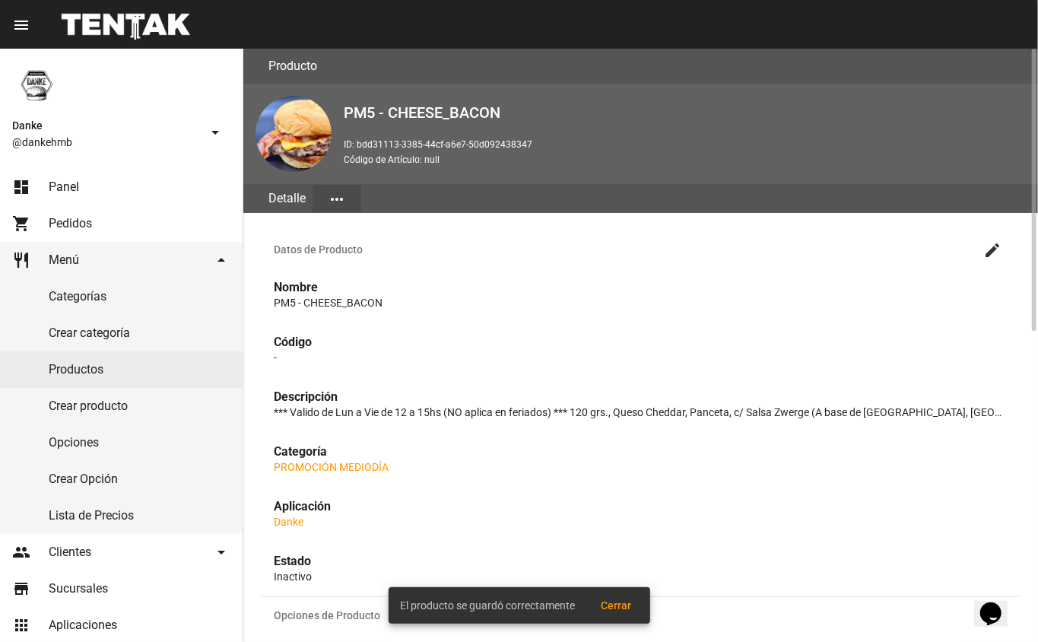
click at [989, 248] on mat-icon "create" at bounding box center [992, 250] width 18 height 18
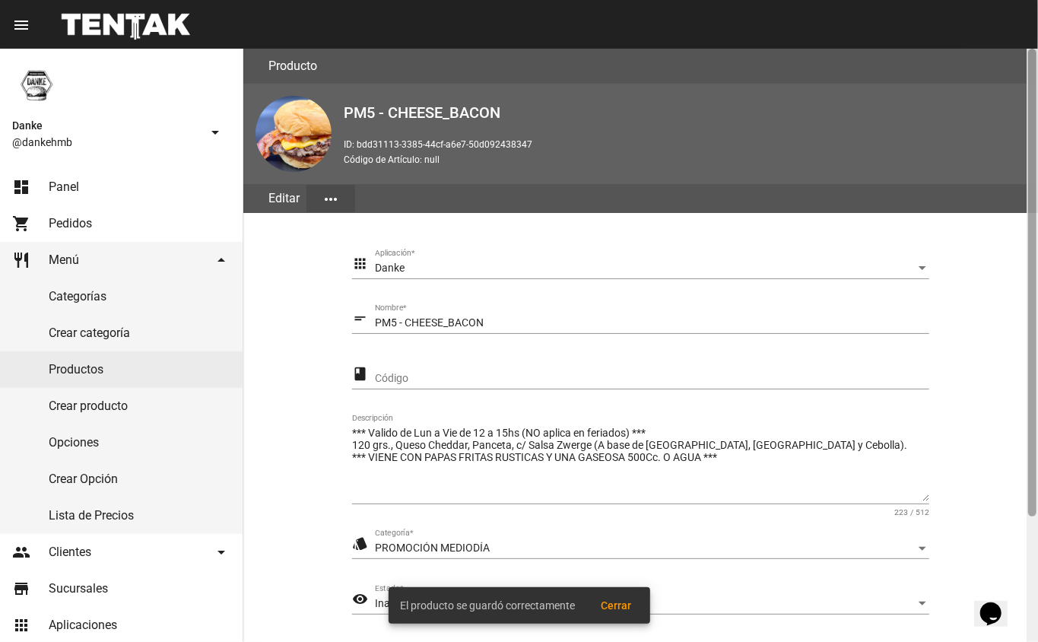
click at [1027, 590] on div at bounding box center [1032, 345] width 11 height 593
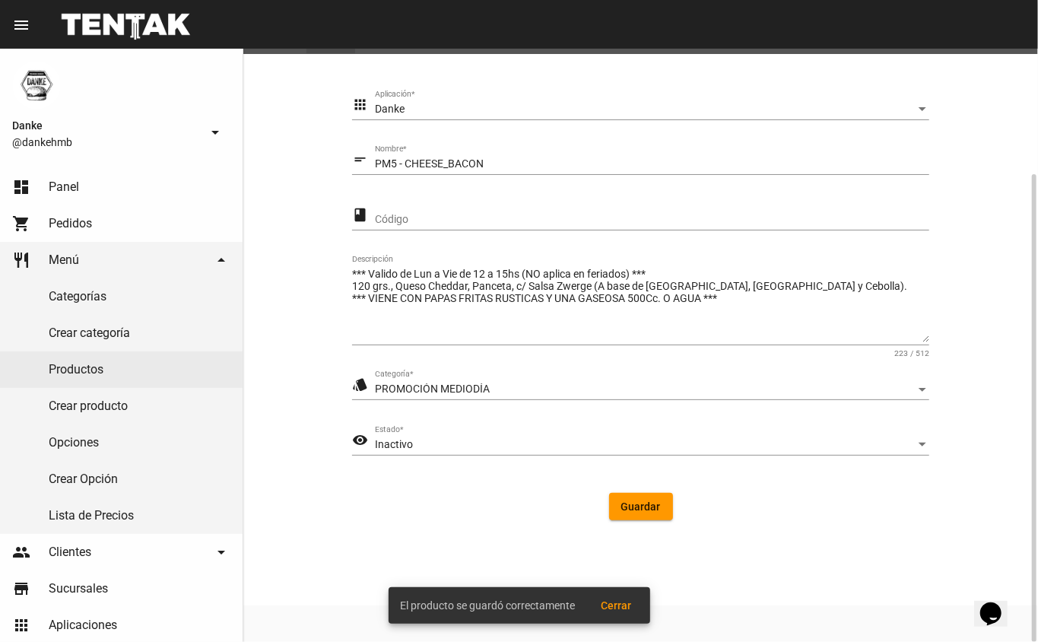
click at [389, 438] on span "Inactivo" at bounding box center [394, 444] width 38 height 12
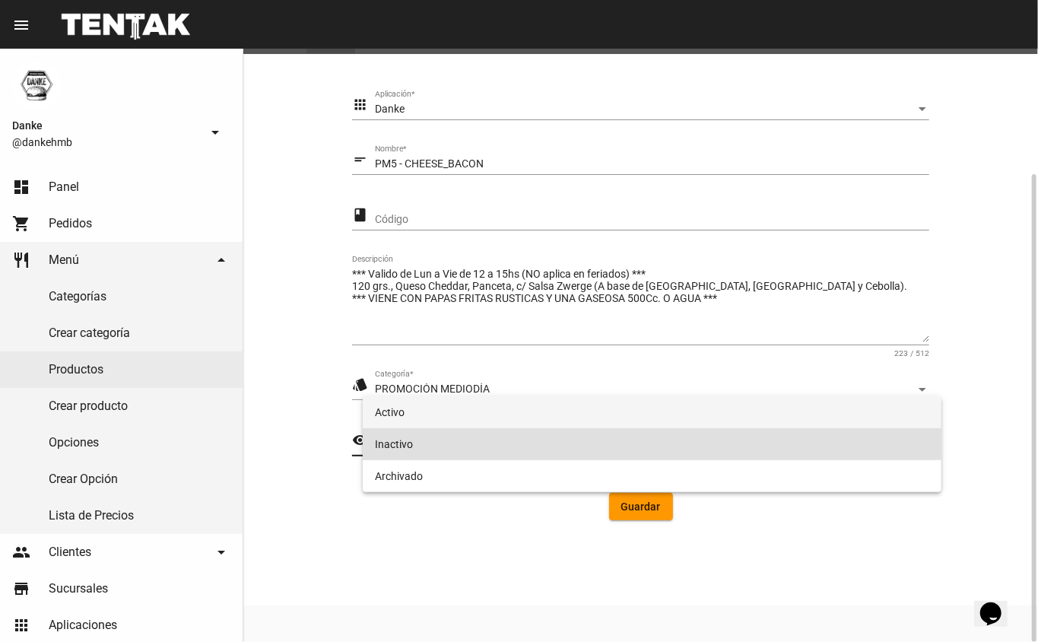
click at [396, 400] on span "Activo" at bounding box center [652, 412] width 555 height 32
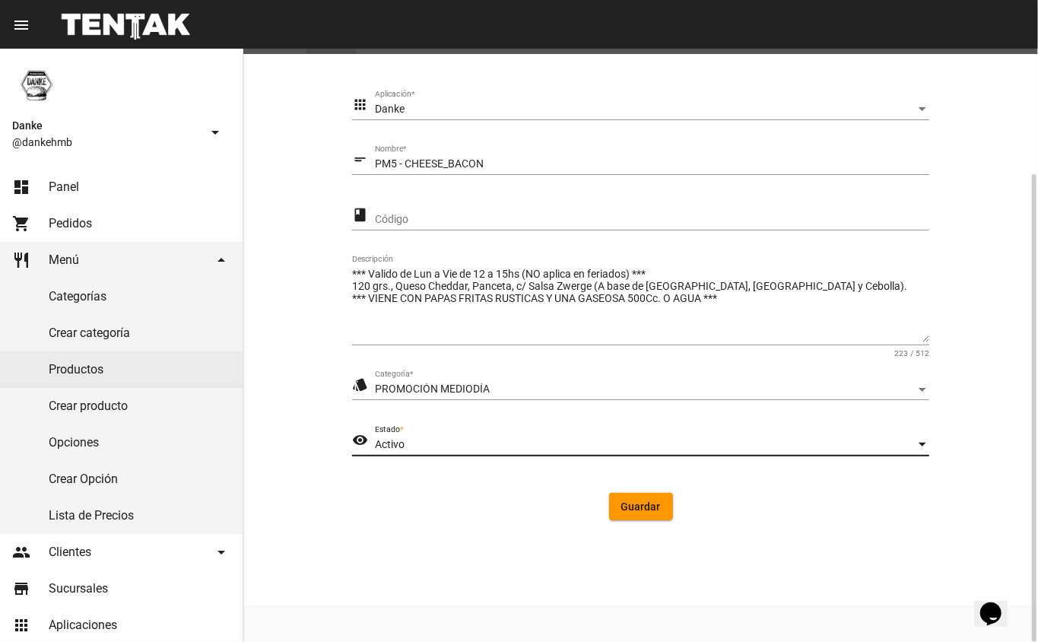
click at [649, 509] on span "Guardar" at bounding box center [641, 506] width 40 height 12
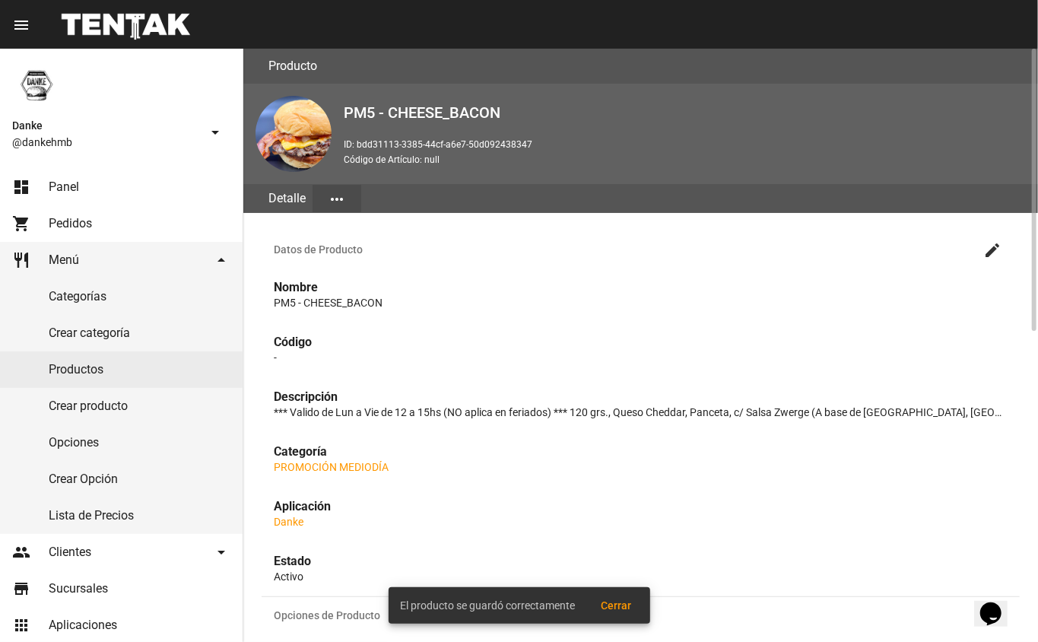
click at [52, 171] on link "dashboard Panel" at bounding box center [121, 187] width 243 height 37
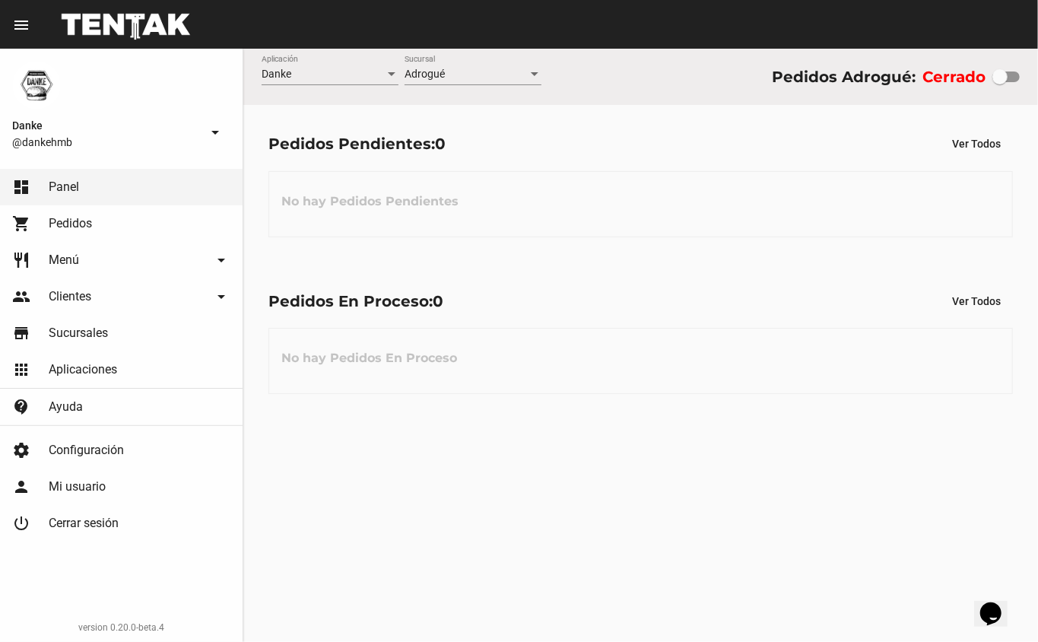
click at [408, 581] on div "Danke Aplicación Adrogué Sucursal Pedidos Adrogué: Cerrado Pedidos Pendientes: …" at bounding box center [640, 345] width 795 height 593
